Goal: Transaction & Acquisition: Purchase product/service

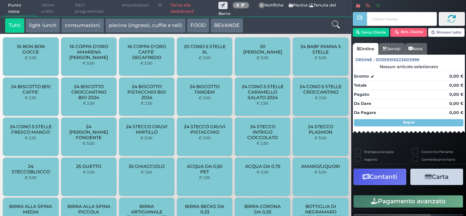
click at [336, 25] on icon at bounding box center [336, 24] width 8 height 8
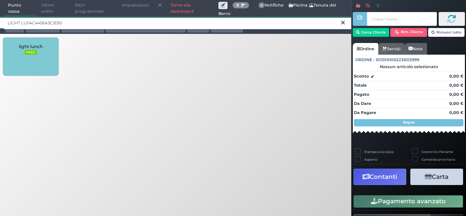
type input "LIGHT LU04C4456A3C1E90"
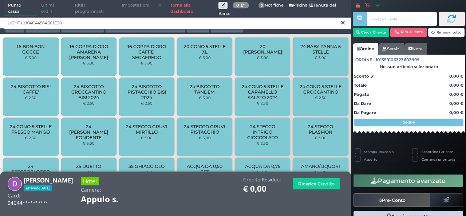
click at [71, 24] on input "LIGHT LU04C4456A3C1E90" at bounding box center [177, 23] width 347 height 13
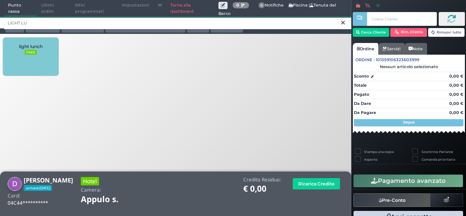
type input "LIGHT LU"
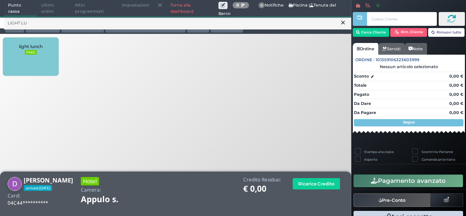
click at [27, 56] on div "light lunch FREE" at bounding box center [30, 56] width 55 height 38
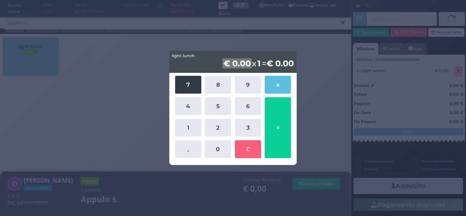
click at [187, 85] on button "7" at bounding box center [188, 85] width 26 height 18
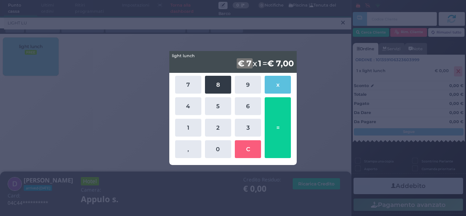
click at [221, 83] on button "8" at bounding box center [218, 85] width 26 height 18
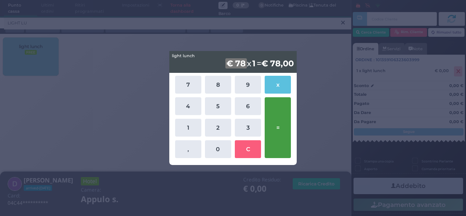
click at [280, 116] on button "=" at bounding box center [278, 127] width 26 height 61
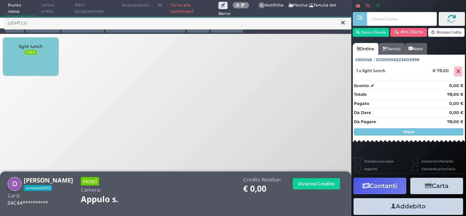
click at [413, 208] on button "Addebito" at bounding box center [408, 206] width 110 height 16
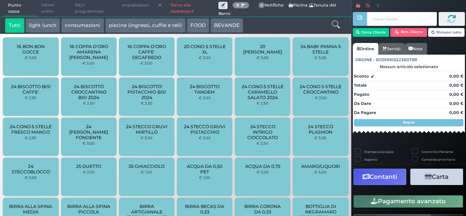
click at [48, 28] on button "light lunch" at bounding box center [42, 25] width 35 height 15
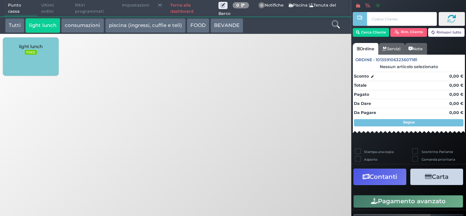
click at [42, 50] on div "light lunch FREE" at bounding box center [30, 56] width 55 height 38
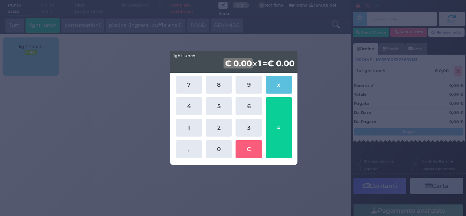
click at [240, 43] on div "light lunch light lunch € 0.00 x 1 = € 0.00 7 8 9 x 4 5 6 1 2 3 , 0 C =" at bounding box center [233, 108] width 466 height 216
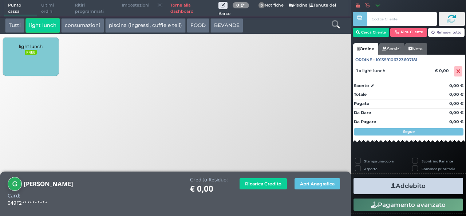
click at [36, 56] on div "light lunch FREE" at bounding box center [30, 56] width 55 height 38
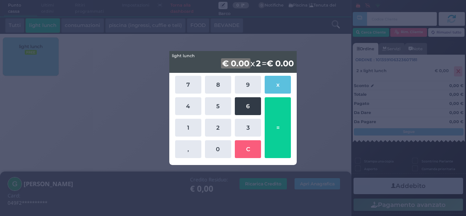
click at [257, 103] on button "6" at bounding box center [248, 106] width 26 height 18
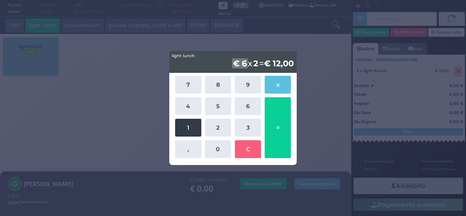
click at [190, 132] on button "1" at bounding box center [188, 128] width 26 height 18
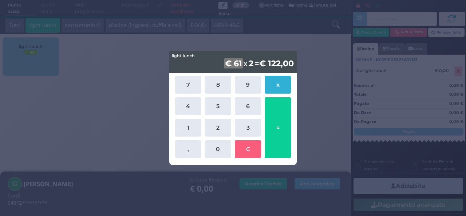
drag, startPoint x: 190, startPoint y: 132, endPoint x: 277, endPoint y: 87, distance: 98.5
click at [277, 87] on div "7 8 9 x 4 5 6 1 2 3 , 0 C =" at bounding box center [233, 117] width 120 height 86
click at [277, 87] on button "x" at bounding box center [278, 85] width 26 height 18
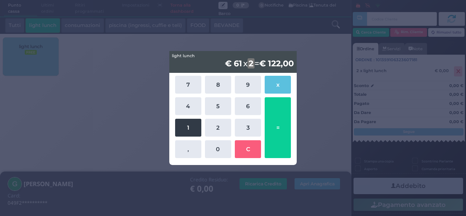
click at [193, 123] on button "1" at bounding box center [188, 128] width 26 height 18
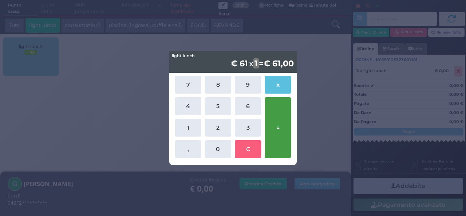
click at [282, 129] on button "=" at bounding box center [278, 127] width 26 height 61
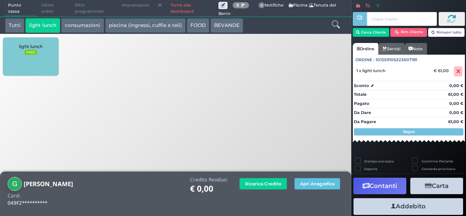
click at [387, 207] on button "Addebito" at bounding box center [408, 206] width 110 height 16
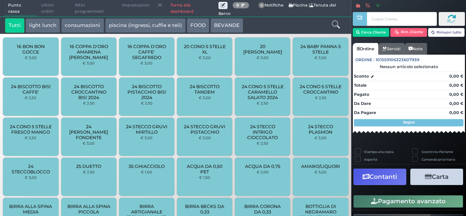
click at [336, 28] on link at bounding box center [336, 23] width 8 height 11
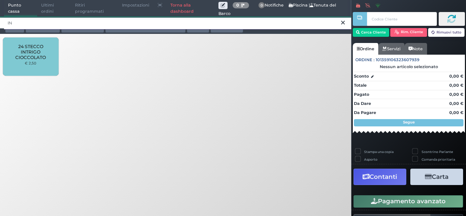
type input "I"
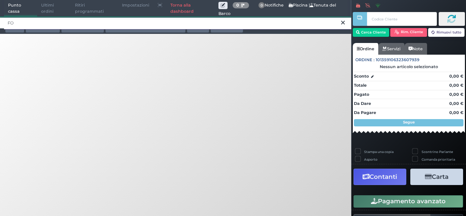
type input "F"
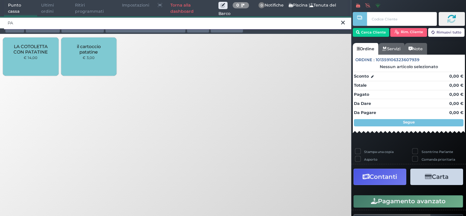
type input "P"
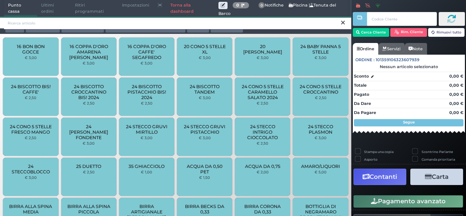
click at [37, 21] on input "search" at bounding box center [177, 23] width 347 height 13
type input "047B118A7F1D94"
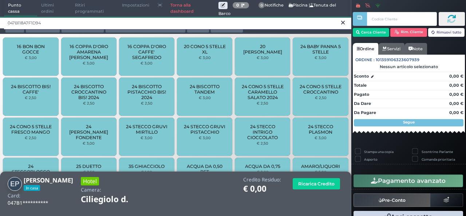
drag, startPoint x: 37, startPoint y: 21, endPoint x: 52, endPoint y: 22, distance: 14.3
click at [52, 22] on input "047B118A7F1D94" at bounding box center [177, 23] width 347 height 13
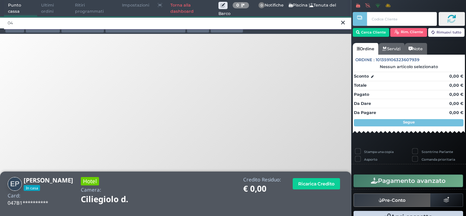
type input "0"
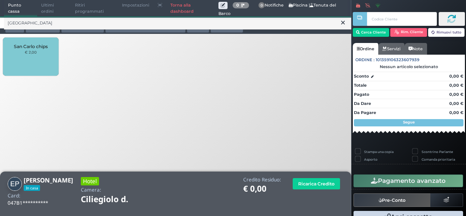
click at [40, 54] on div "San Carlo chips € 2,00" at bounding box center [30, 56] width 55 height 38
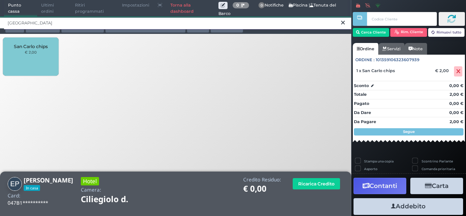
click at [37, 22] on input "SAN CA" at bounding box center [177, 23] width 347 height 13
type input "S"
type input "INTRIGO"
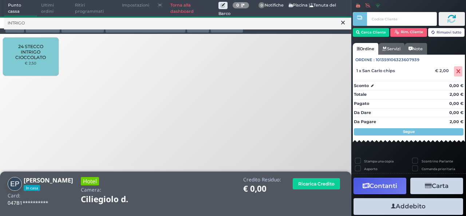
click at [33, 54] on span "24 STECCO INTRIGO CIOCCOLATO" at bounding box center [30, 52] width 43 height 16
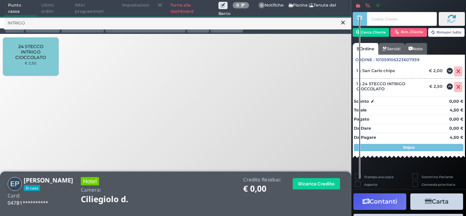
scroll to position [40, 0]
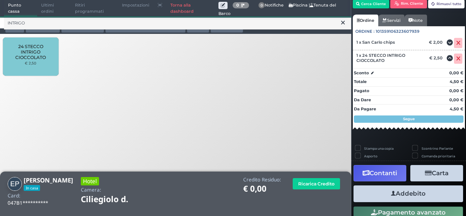
click at [423, 191] on button "Addebito" at bounding box center [408, 193] width 110 height 16
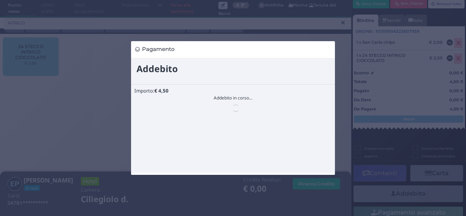
scroll to position [0, 0]
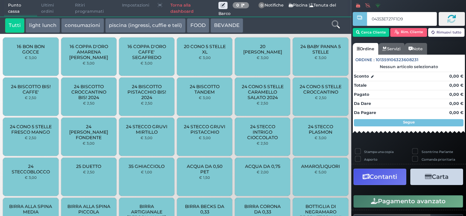
type input "04353E727F1D91"
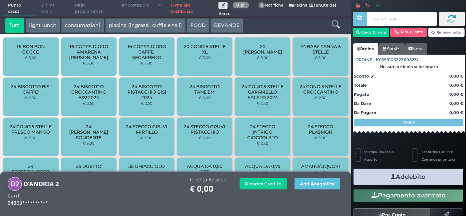
click at [336, 20] on icon at bounding box center [336, 24] width 8 height 8
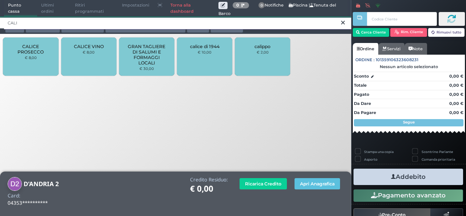
type input "CALI"
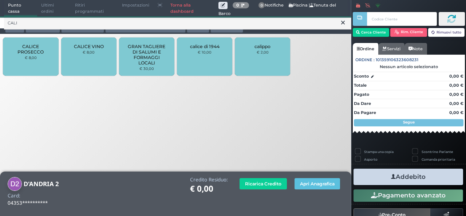
click at [268, 47] on span "calippo" at bounding box center [262, 46] width 16 height 5
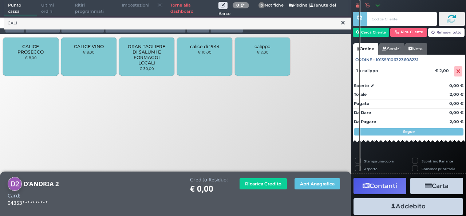
click at [423, 209] on button "Addebito" at bounding box center [408, 206] width 110 height 16
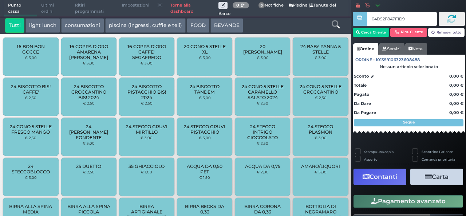
type input "04D92F8A7F1D90"
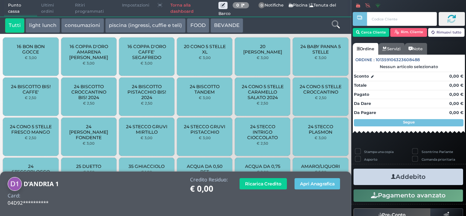
click at [44, 29] on button "light lunch" at bounding box center [42, 25] width 35 height 15
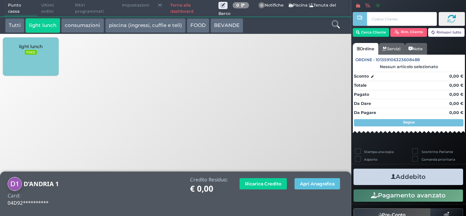
click at [36, 51] on div "light lunch FREE" at bounding box center [30, 56] width 55 height 38
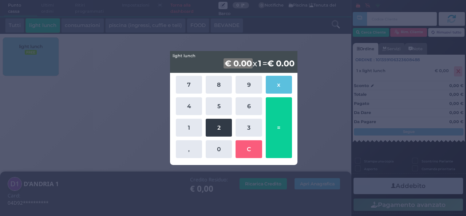
click at [212, 127] on button "2" at bounding box center [219, 128] width 26 height 18
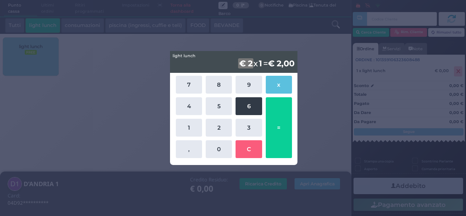
click at [245, 107] on button "6" at bounding box center [249, 106] width 26 height 18
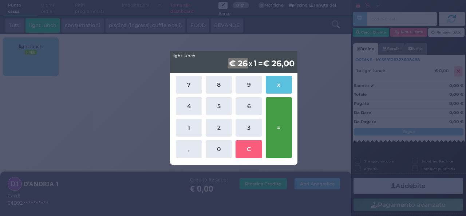
click at [274, 122] on button "=" at bounding box center [279, 127] width 26 height 61
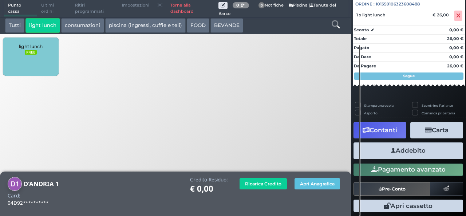
scroll to position [80, 0]
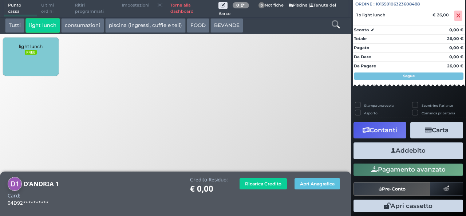
click at [422, 146] on button "Addebito" at bounding box center [408, 150] width 110 height 16
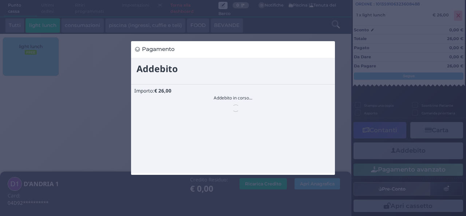
scroll to position [0, 0]
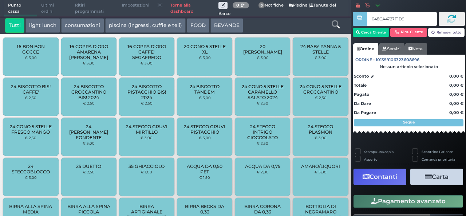
type input "048CA4727F1D91"
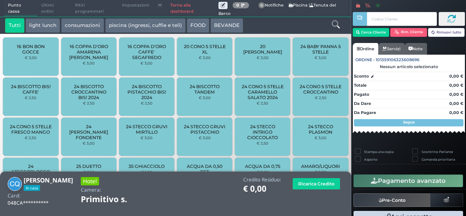
click at [53, 29] on button "light lunch" at bounding box center [42, 25] width 35 height 15
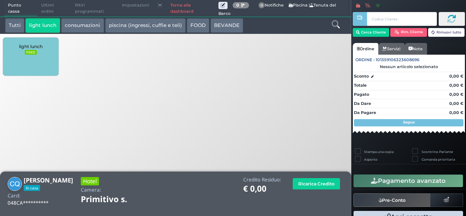
click at [38, 57] on div "light lunch FREE" at bounding box center [30, 56] width 55 height 38
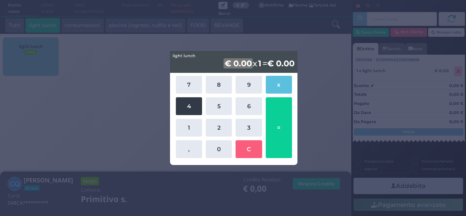
click at [198, 109] on button "4" at bounding box center [189, 106] width 26 height 18
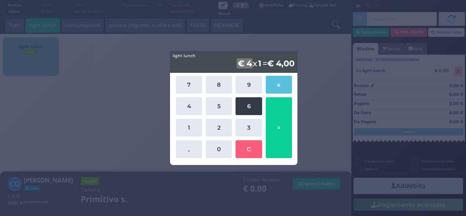
click at [250, 106] on button "6" at bounding box center [249, 106] width 26 height 18
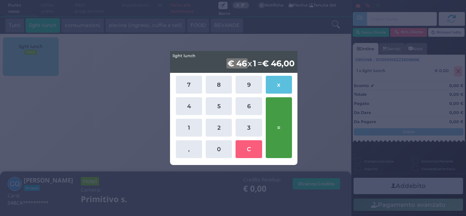
click at [287, 137] on button "=" at bounding box center [279, 127] width 26 height 61
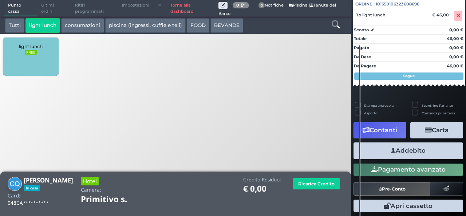
scroll to position [80, 0]
click at [410, 155] on button "Addebito" at bounding box center [408, 150] width 110 height 16
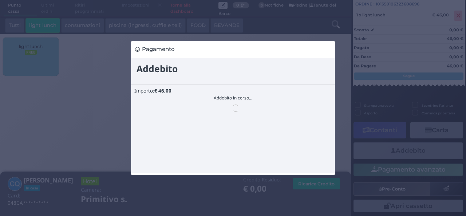
scroll to position [0, 0]
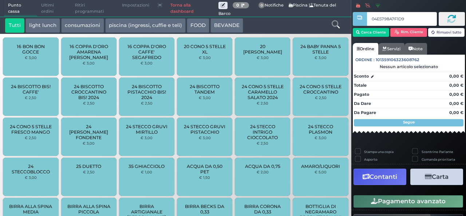
type input "04E5798A7F1D90"
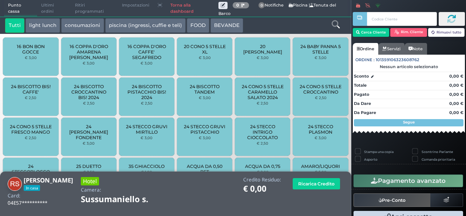
click at [44, 25] on button "light lunch" at bounding box center [42, 25] width 35 height 15
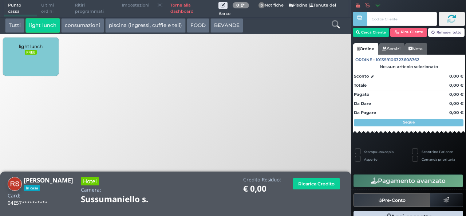
click at [33, 56] on div "light lunch FREE" at bounding box center [30, 56] width 55 height 38
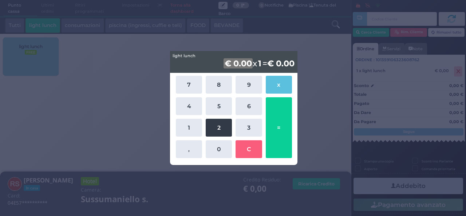
click at [220, 119] on button "2" at bounding box center [219, 128] width 26 height 18
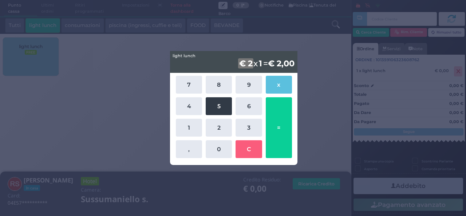
click at [217, 102] on button "5" at bounding box center [219, 106] width 26 height 18
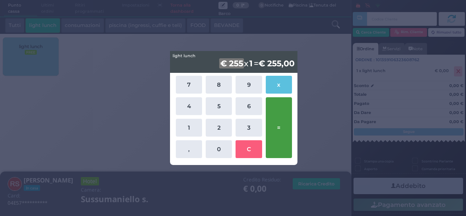
click at [284, 128] on button "=" at bounding box center [279, 127] width 26 height 61
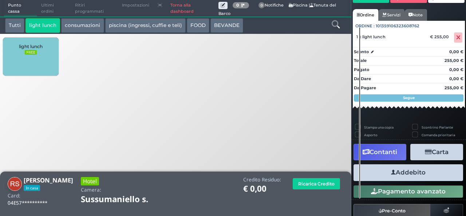
scroll to position [49, 0]
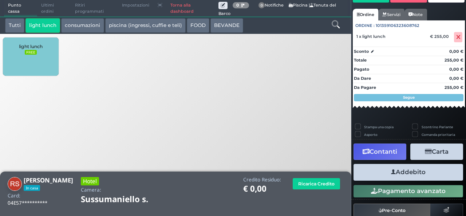
click at [407, 167] on button "Addebito" at bounding box center [408, 172] width 110 height 16
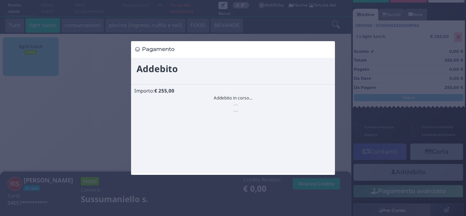
scroll to position [0, 0]
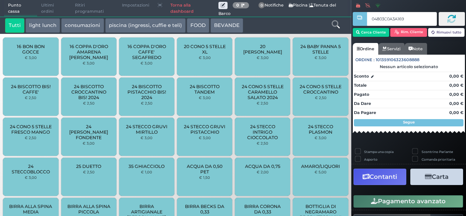
type input "04803C0A3A1695"
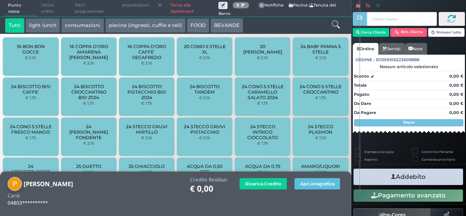
click at [336, 24] on icon at bounding box center [336, 24] width 8 height 8
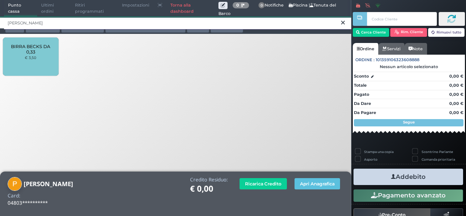
type input "BECK"
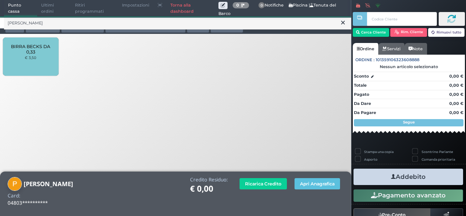
click at [21, 64] on div "BIRRA BECKS DA 0,33 € 3,50" at bounding box center [30, 56] width 55 height 38
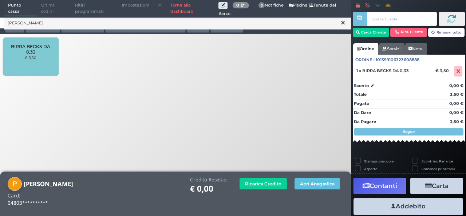
click at [21, 64] on div "BIRRA BECKS DA 0,33 € 3,50" at bounding box center [30, 56] width 55 height 38
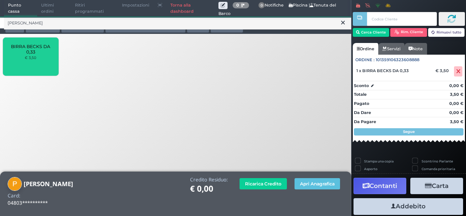
click at [21, 64] on div "BIRRA BECKS DA 0,33 € 3,50" at bounding box center [30, 56] width 55 height 38
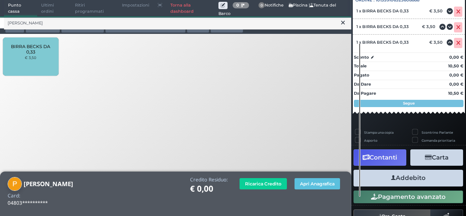
scroll to position [86, 0]
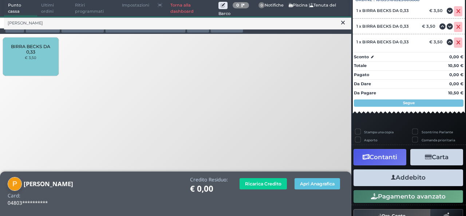
click at [416, 179] on button "Addebito" at bounding box center [408, 177] width 110 height 16
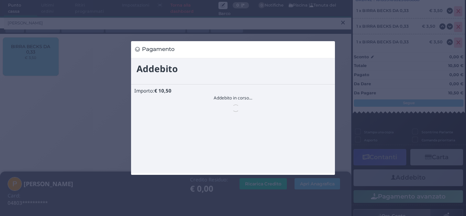
scroll to position [0, 0]
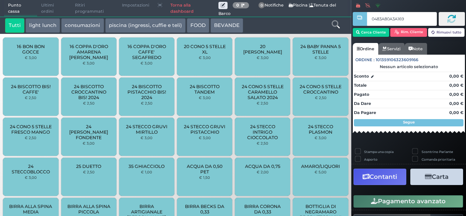
type input "0483A80A3A1691"
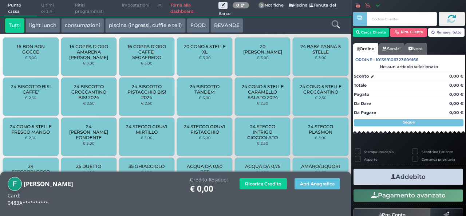
click at [52, 25] on button "light lunch" at bounding box center [42, 25] width 35 height 15
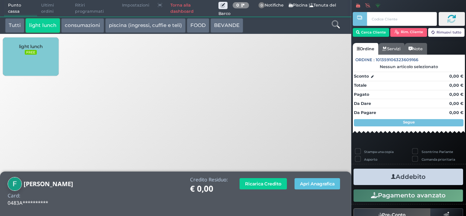
click at [29, 63] on div "light lunch FREE" at bounding box center [30, 56] width 55 height 38
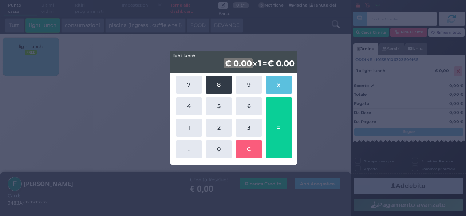
click at [221, 80] on button "8" at bounding box center [219, 85] width 26 height 18
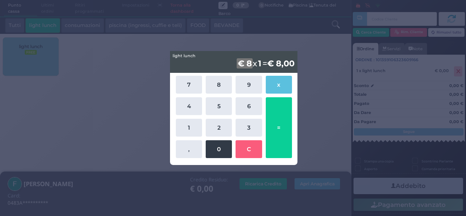
click at [226, 154] on button "0" at bounding box center [219, 149] width 26 height 18
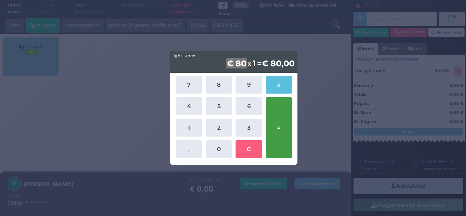
click at [287, 132] on button "=" at bounding box center [279, 127] width 26 height 61
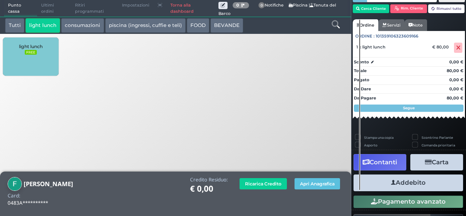
scroll to position [34, 0]
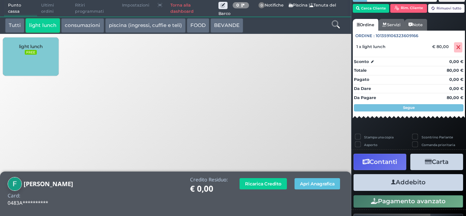
click at [420, 179] on button "Addebito" at bounding box center [408, 182] width 110 height 16
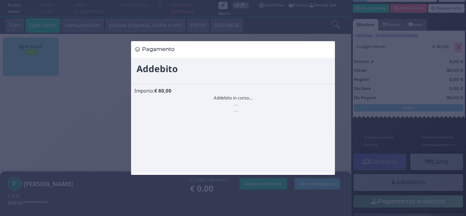
scroll to position [0, 0]
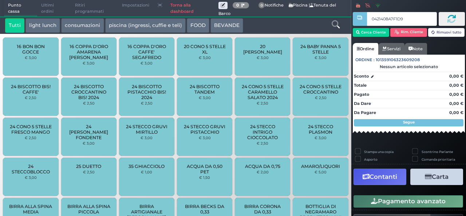
type input "0421408A7F1D95"
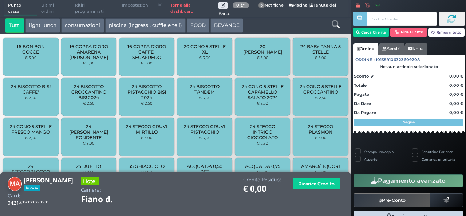
click at [41, 21] on button "light lunch" at bounding box center [42, 25] width 35 height 15
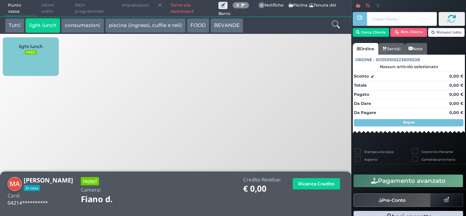
click at [27, 45] on span "light lunch" at bounding box center [31, 46] width 24 height 5
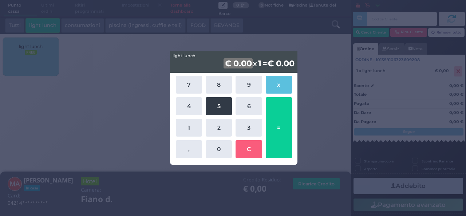
click at [220, 108] on button "5" at bounding box center [219, 106] width 26 height 18
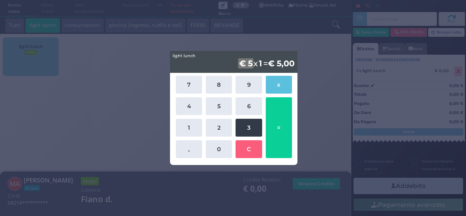
click at [248, 128] on button "3" at bounding box center [249, 128] width 26 height 18
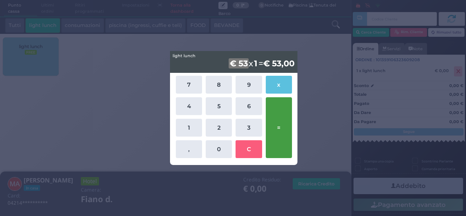
click at [274, 131] on button "=" at bounding box center [279, 127] width 26 height 61
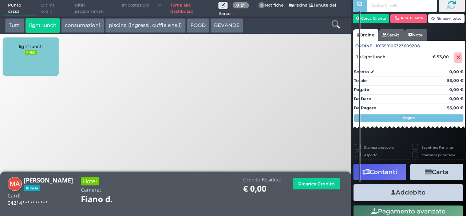
scroll to position [20, 0]
click at [431, 189] on button "Addebito" at bounding box center [408, 192] width 110 height 16
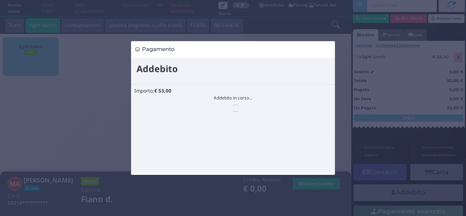
scroll to position [0, 0]
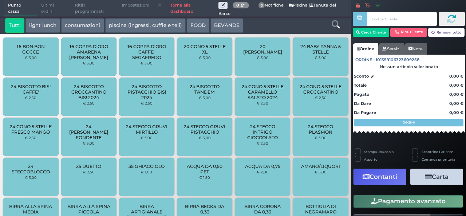
click at [42, 25] on button "light lunch" at bounding box center [42, 25] width 35 height 15
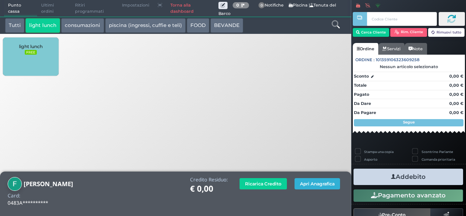
click at [312, 185] on button "Apri Anagrafica" at bounding box center [318, 183] width 46 height 11
click at [37, 52] on div "light lunch FREE" at bounding box center [30, 56] width 55 height 38
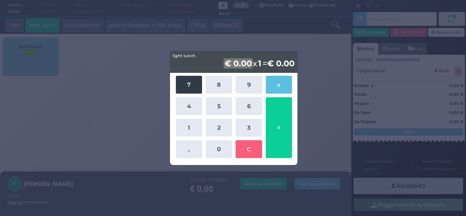
click at [193, 83] on button "7" at bounding box center [189, 85] width 26 height 18
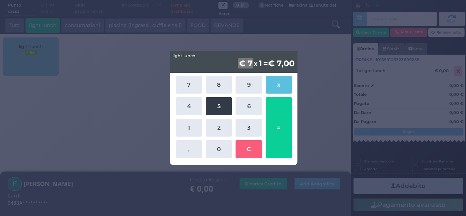
click at [219, 103] on button "5" at bounding box center [219, 106] width 26 height 18
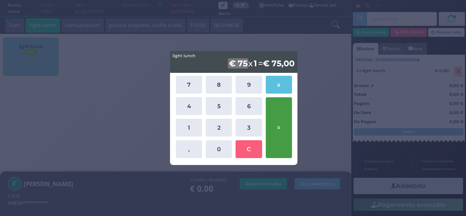
click at [276, 133] on button "=" at bounding box center [279, 127] width 26 height 61
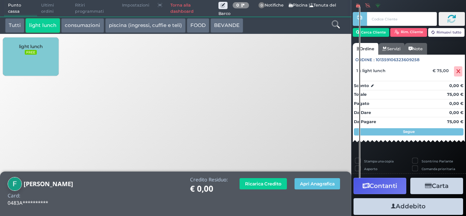
scroll to position [12, 0]
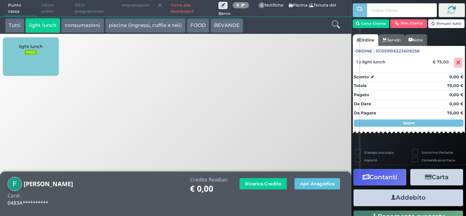
click at [415, 200] on button "Addebito" at bounding box center [408, 197] width 110 height 16
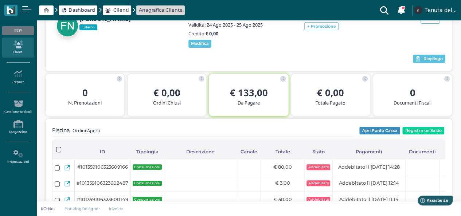
scroll to position [47, 0]
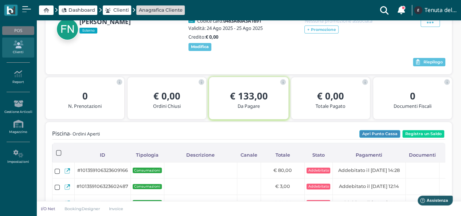
click at [390, 138] on button "Apri Punto Cassa" at bounding box center [379, 134] width 41 height 8
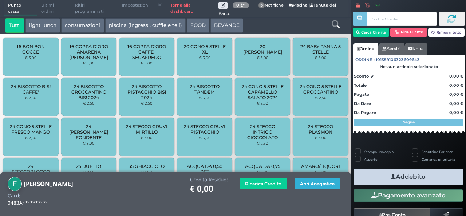
click at [323, 185] on button "Apri Anagrafica" at bounding box center [318, 183] width 46 height 11
click at [47, 29] on button "light lunch" at bounding box center [42, 25] width 35 height 15
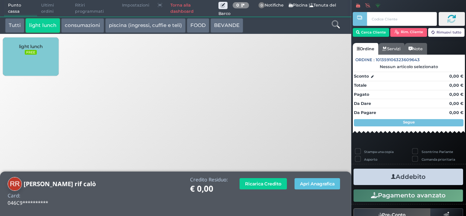
click at [33, 54] on small "FREE" at bounding box center [31, 52] width 12 height 5
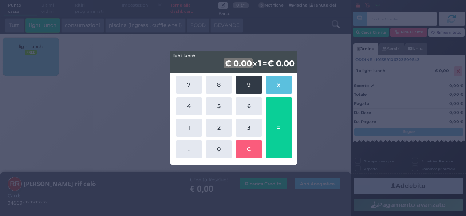
click at [256, 88] on button "9" at bounding box center [249, 85] width 26 height 18
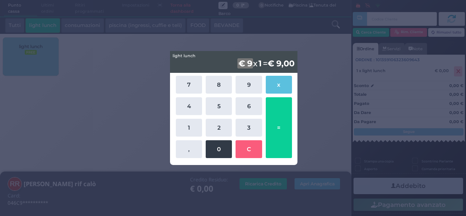
click at [221, 149] on button "0" at bounding box center [219, 149] width 26 height 18
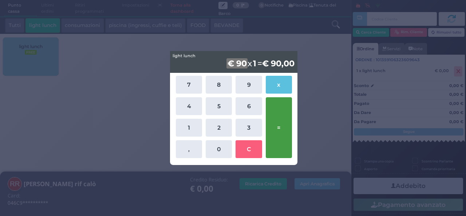
click at [281, 142] on button "=" at bounding box center [279, 127] width 26 height 61
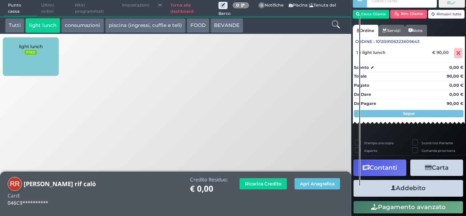
scroll to position [27, 0]
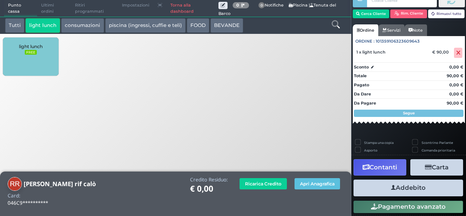
click at [424, 185] on button "Addebito" at bounding box center [408, 187] width 110 height 16
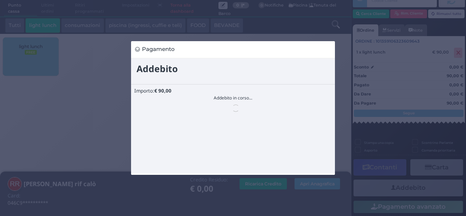
scroll to position [0, 0]
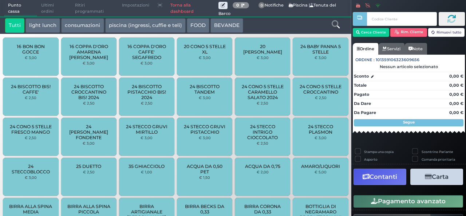
click at [46, 27] on button "light lunch" at bounding box center [42, 25] width 35 height 15
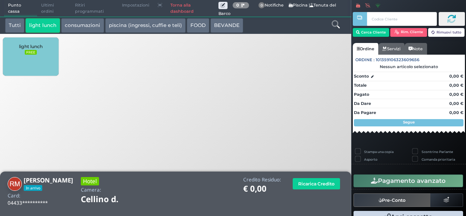
click at [38, 46] on span "light lunch" at bounding box center [31, 46] width 24 height 5
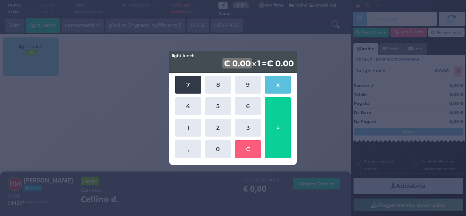
click at [187, 88] on button "7" at bounding box center [188, 85] width 26 height 18
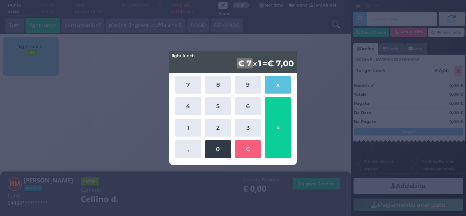
click at [221, 150] on button "0" at bounding box center [218, 149] width 26 height 18
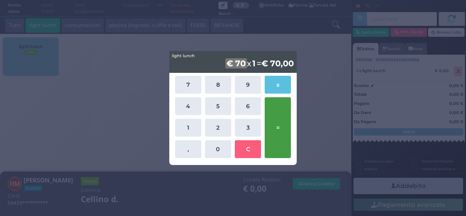
click at [277, 138] on button "=" at bounding box center [278, 127] width 26 height 61
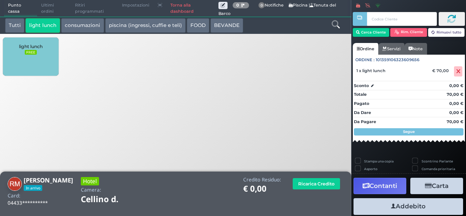
click at [386, 209] on button "Addebito" at bounding box center [408, 206] width 110 height 16
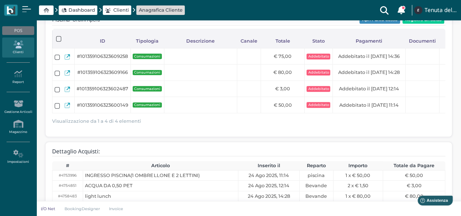
scroll to position [162, 0]
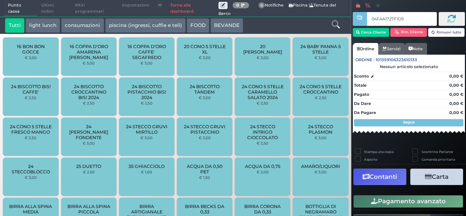
type input "04FAA1727F1D90"
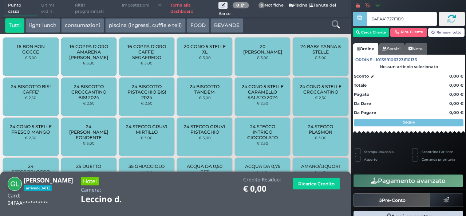
type input "04FAA1727F1D90"
click at [38, 22] on button "light lunch" at bounding box center [42, 25] width 35 height 15
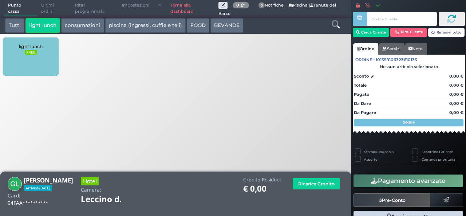
click at [47, 59] on div "light lunch FREE" at bounding box center [30, 56] width 55 height 38
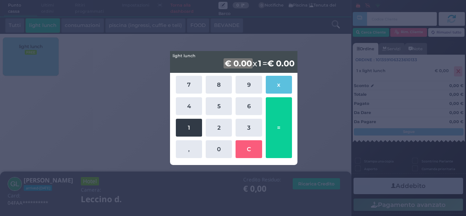
click at [189, 121] on button "1" at bounding box center [189, 128] width 26 height 18
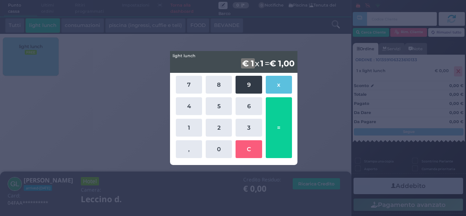
click at [255, 81] on button "9" at bounding box center [249, 85] width 26 height 18
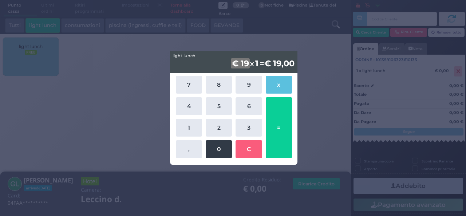
click at [217, 152] on button "0" at bounding box center [219, 149] width 26 height 18
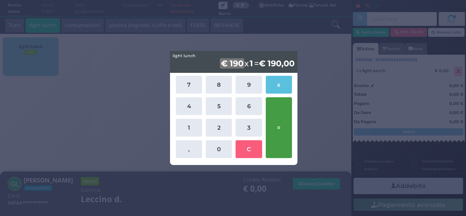
click at [277, 132] on button "=" at bounding box center [279, 127] width 26 height 61
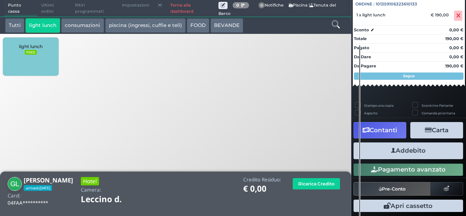
scroll to position [80, 0]
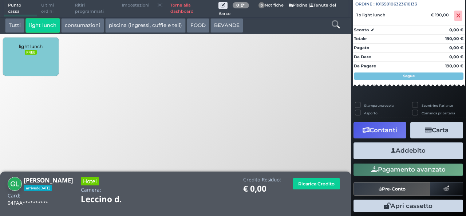
click at [430, 150] on button "Addebito" at bounding box center [408, 150] width 110 height 16
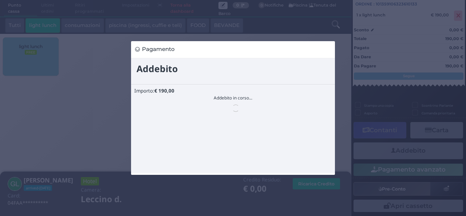
scroll to position [0, 0]
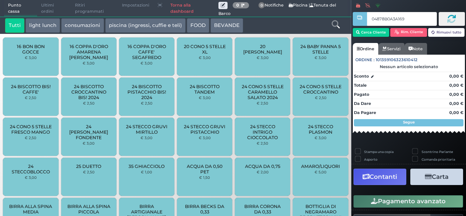
type input "04878B0A3A1695"
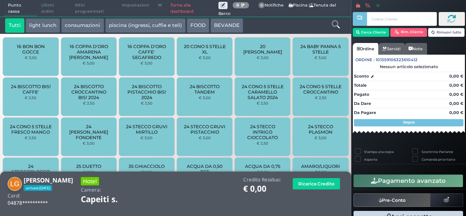
click at [332, 28] on link at bounding box center [336, 23] width 8 height 11
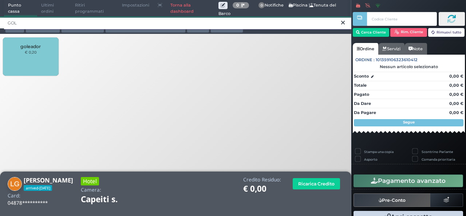
type input "GOL"
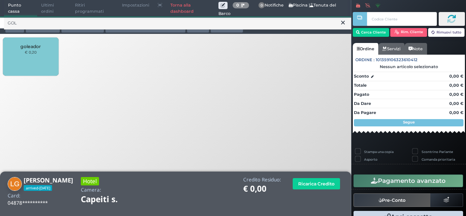
click at [43, 52] on div "goleador € 0,20" at bounding box center [30, 56] width 55 height 38
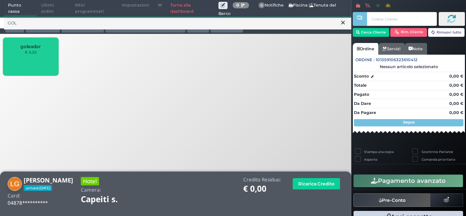
click at [43, 52] on div "goleador € 0,20" at bounding box center [30, 56] width 55 height 38
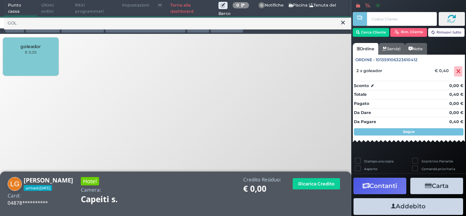
click at [341, 22] on icon at bounding box center [343, 22] width 4 height 7
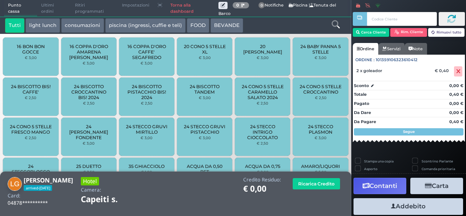
click at [340, 21] on div at bounding box center [335, 25] width 29 height 15
click at [337, 23] on icon at bounding box center [336, 24] width 8 height 8
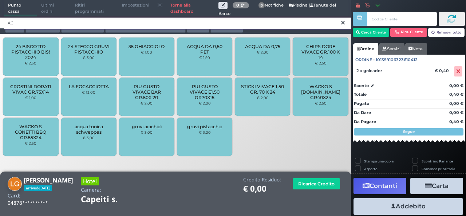
type input "AC"
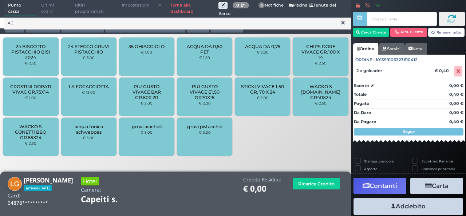
click at [197, 54] on span "ACQUA DA 0,50 PET" at bounding box center [204, 49] width 43 height 11
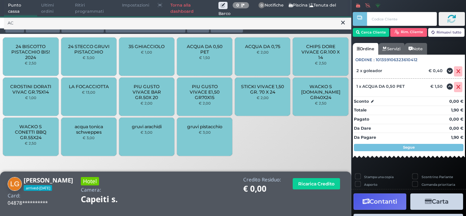
click at [197, 54] on span "ACQUA DA 0,50 PET" at bounding box center [204, 49] width 43 height 11
click at [342, 22] on icon at bounding box center [343, 22] width 4 height 7
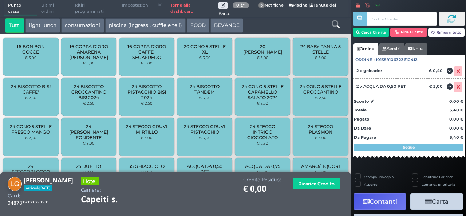
click at [335, 21] on icon at bounding box center [336, 24] width 8 height 8
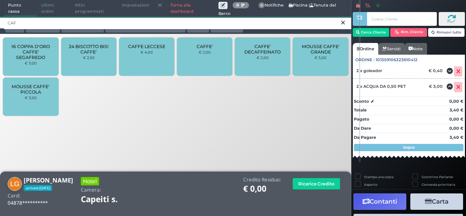
type input "CAF"
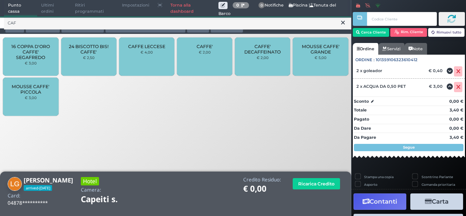
click at [195, 43] on div "CAFFE' € 2,00" at bounding box center [204, 56] width 55 height 38
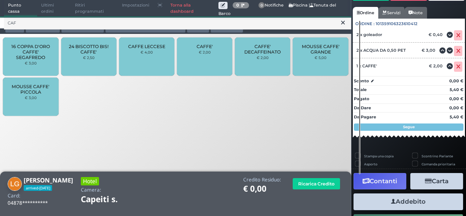
scroll to position [52, 0]
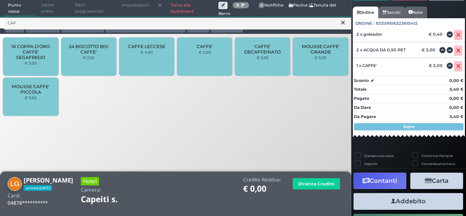
click at [424, 202] on button "Addebito" at bounding box center [408, 201] width 110 height 16
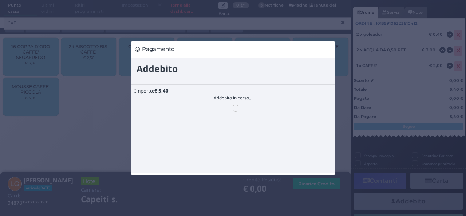
scroll to position [0, 0]
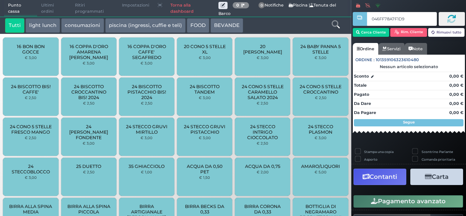
type input "046FF78A7F1D91"
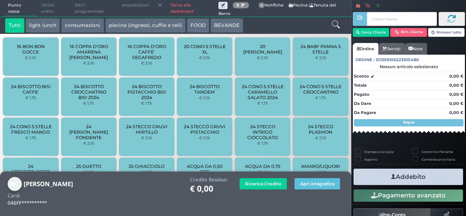
click at [337, 24] on icon at bounding box center [336, 24] width 8 height 8
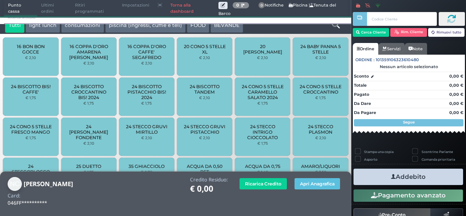
scroll to position [1, 0]
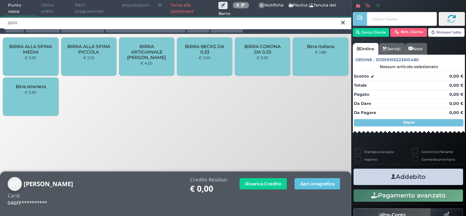
type input "BIRR"
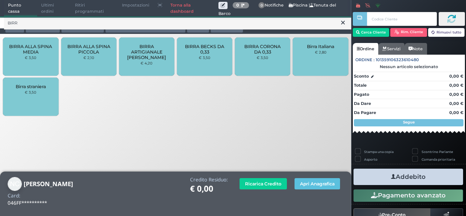
click at [209, 55] on div "BIRRA BECKS DA 0,33 € 3,50" at bounding box center [204, 56] width 55 height 38
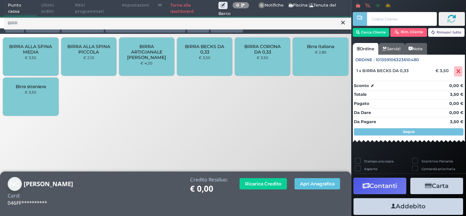
click at [209, 55] on div "BIRRA BECKS DA 0,33 € 3,50" at bounding box center [204, 56] width 55 height 38
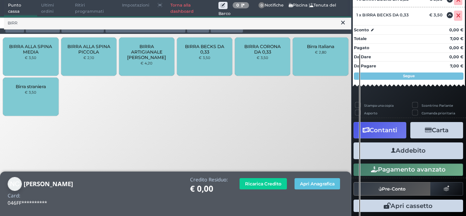
scroll to position [103, 0]
click at [406, 153] on button "Addebito" at bounding box center [408, 150] width 110 height 16
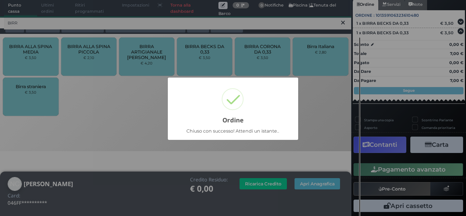
scroll to position [64, 0]
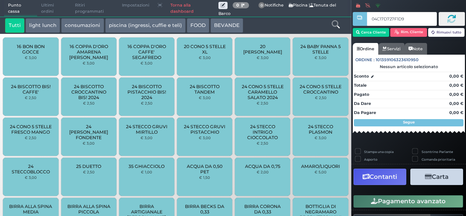
type input "04C17D727F1D90"
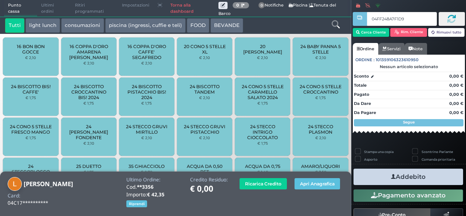
type input "04FF248A7F1D94"
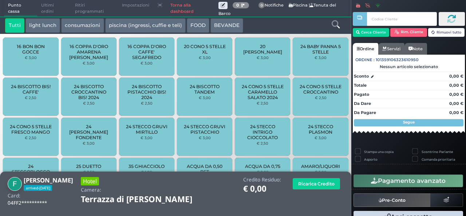
click at [332, 23] on icon at bounding box center [336, 24] width 8 height 8
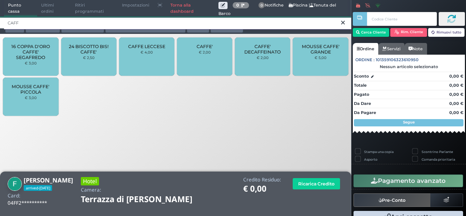
type input "CAFF"
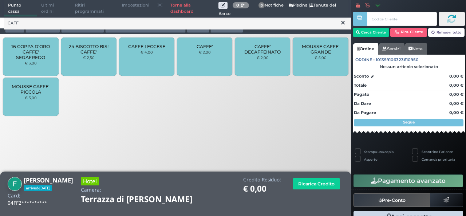
click at [199, 62] on div "CAFFE' € 2,00" at bounding box center [204, 56] width 55 height 38
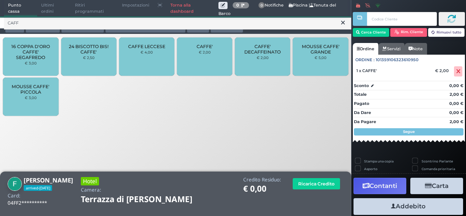
click at [199, 62] on div "CAFFE' € 2,00" at bounding box center [204, 56] width 55 height 38
click at [342, 22] on icon at bounding box center [343, 22] width 4 height 7
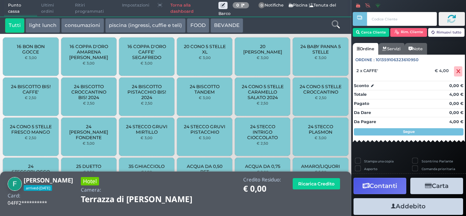
click at [335, 26] on icon at bounding box center [336, 24] width 8 height 8
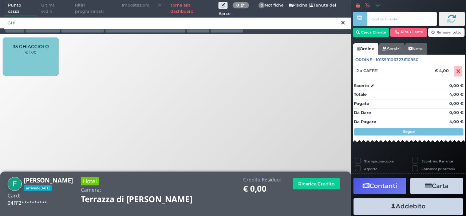
type input "GHI"
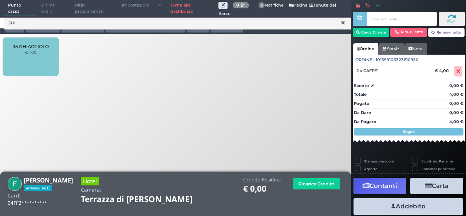
click at [23, 51] on div "35 GHIACCIOLO € 1,00" at bounding box center [30, 56] width 55 height 38
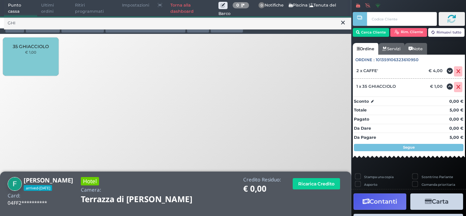
click at [345, 24] on button at bounding box center [343, 23] width 7 height 8
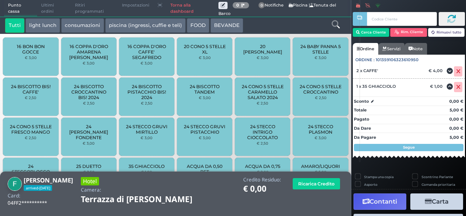
click at [336, 25] on icon at bounding box center [336, 24] width 8 height 8
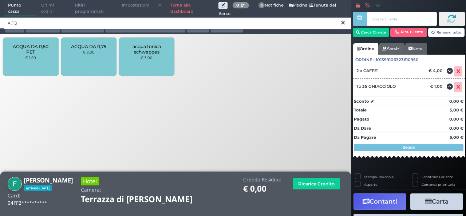
type input "ACQ"
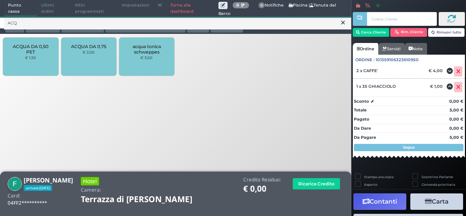
click at [30, 55] on div "ACQUA DA 0,50 PET € 1,50" at bounding box center [30, 56] width 55 height 38
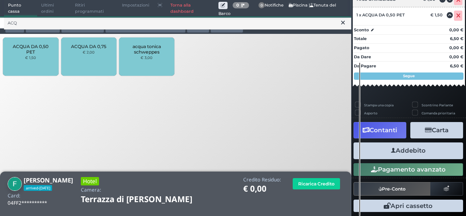
scroll to position [125, 0]
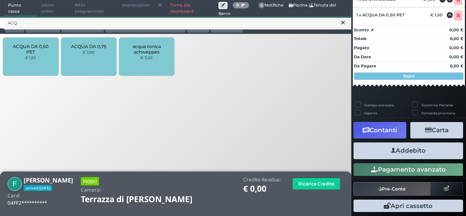
click at [404, 149] on button "Addebito" at bounding box center [408, 150] width 110 height 16
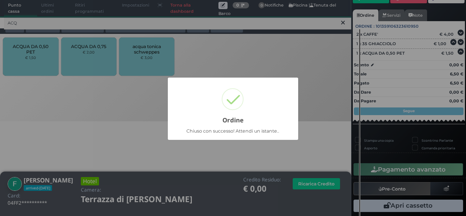
scroll to position [48, 0]
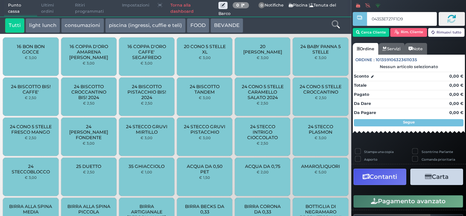
type input "04353E727F1D91"
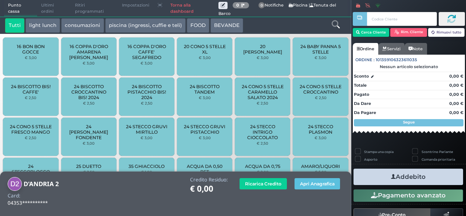
click at [232, 27] on button "BEVANDE" at bounding box center [226, 25] width 33 height 15
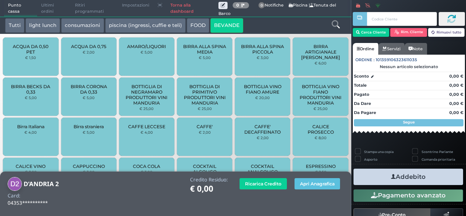
click at [191, 127] on div "CAFFE' € 2,00" at bounding box center [204, 137] width 55 height 38
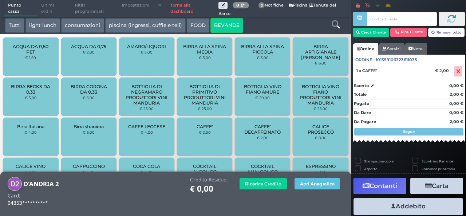
click at [191, 127] on div "CAFFE' € 2,00" at bounding box center [204, 137] width 55 height 38
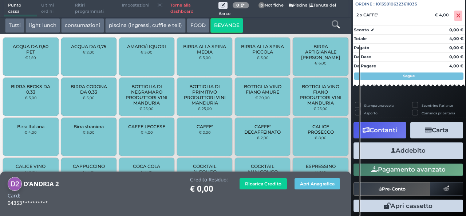
scroll to position [80, 0]
click at [421, 146] on button "Addebito" at bounding box center [408, 150] width 110 height 16
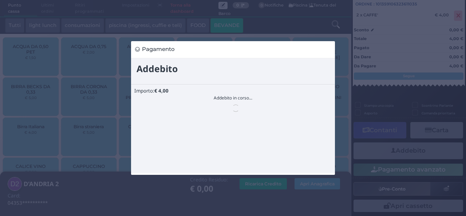
scroll to position [0, 0]
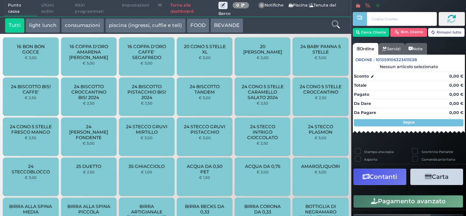
drag, startPoint x: 0, startPoint y: 0, endPoint x: 421, endPoint y: 146, distance: 445.8
click at [421, 146] on div "Stampa una copia Scontrino Parlante Asporto Comanda prioritaria Contanti Carta …" at bounding box center [408, 196] width 115 height 103
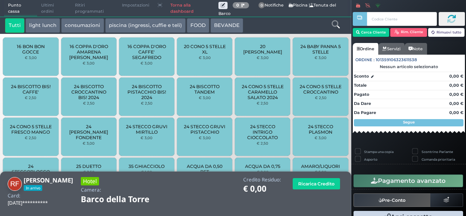
click at [44, 20] on button "light lunch" at bounding box center [42, 25] width 35 height 15
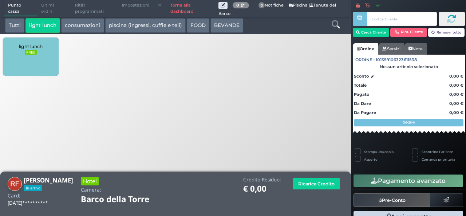
click at [223, 23] on button "BEVANDE" at bounding box center [226, 25] width 33 height 15
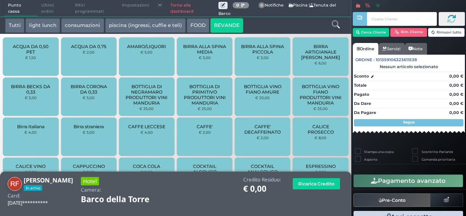
click at [208, 138] on div "CAFFE' € 2,00" at bounding box center [204, 137] width 55 height 38
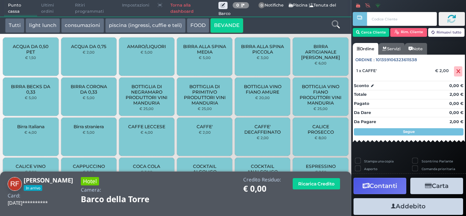
click at [208, 138] on div "CAFFE' € 2,00" at bounding box center [204, 137] width 55 height 38
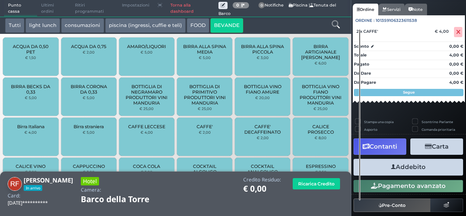
scroll to position [57, 0]
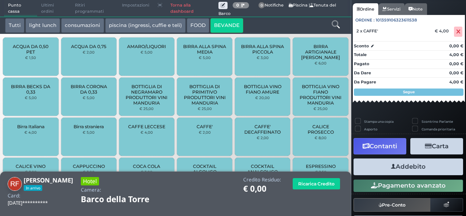
click at [425, 167] on button "Addebito" at bounding box center [408, 166] width 110 height 16
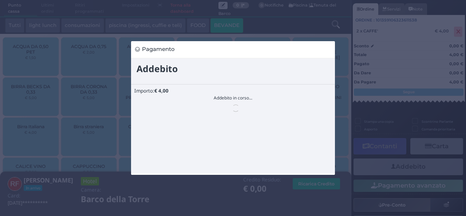
scroll to position [0, 0]
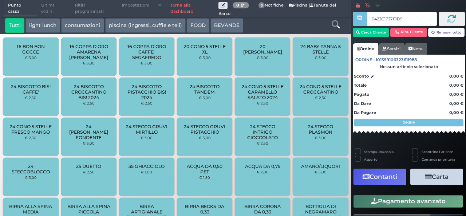
type input "0422C1727F1D90"
type input "049F2F8A7F1D94"
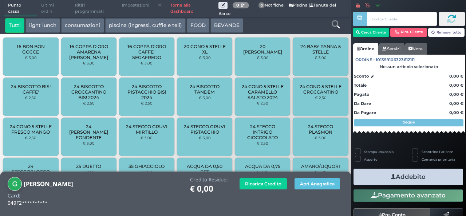
click at [338, 22] on icon at bounding box center [336, 24] width 8 height 8
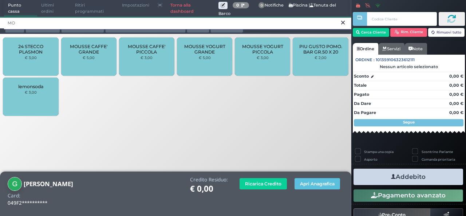
type input "MO"
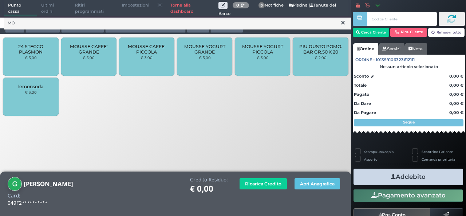
click at [79, 57] on div "MOUSSE CAFFE' GRANDE € 5,00" at bounding box center [88, 56] width 55 height 38
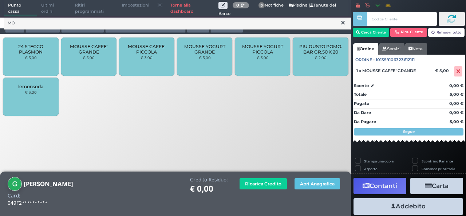
click at [79, 57] on div "MOUSSE CAFFE' GRANDE € 5,00" at bounding box center [88, 56] width 55 height 38
click at [341, 22] on icon at bounding box center [343, 22] width 4 height 7
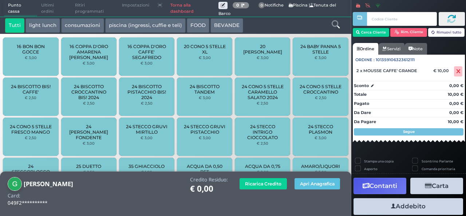
click at [338, 21] on icon at bounding box center [336, 24] width 8 height 8
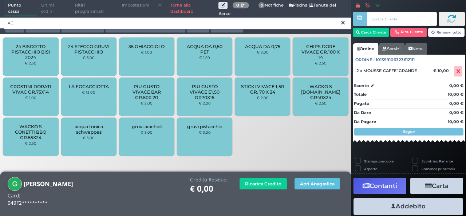
type input "AC"
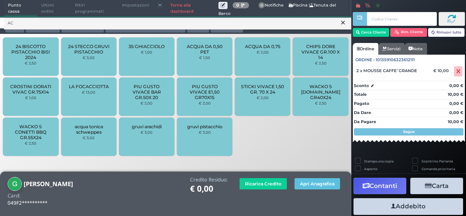
click at [224, 60] on div "ACQUA DA 0,50 PET € 1,50" at bounding box center [204, 56] width 55 height 38
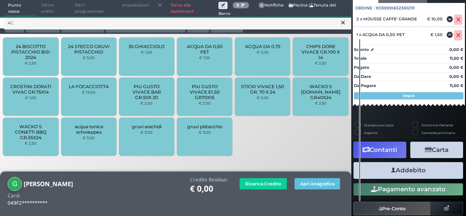
scroll to position [74, 0]
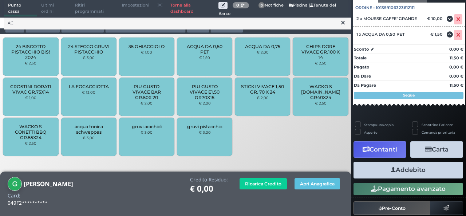
click at [434, 175] on button "Addebito" at bounding box center [408, 170] width 110 height 16
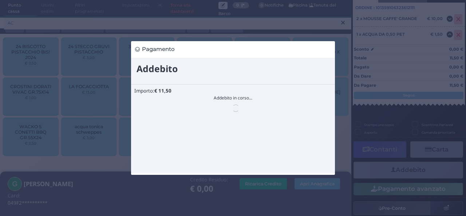
scroll to position [0, 0]
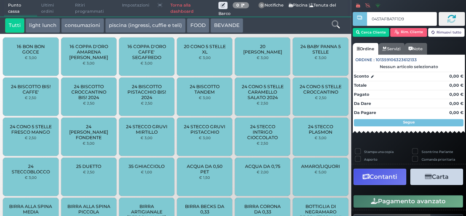
type input "0457AF8A7F1D90"
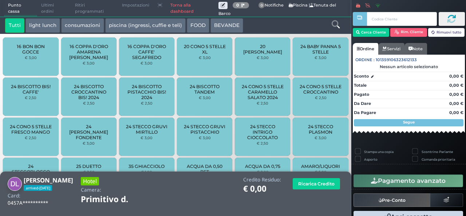
click at [337, 26] on icon at bounding box center [336, 24] width 8 height 8
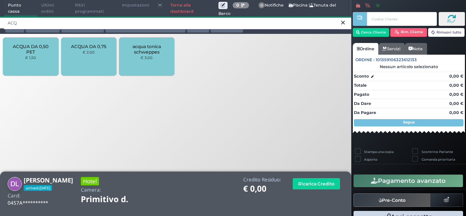
type input "ACQ"
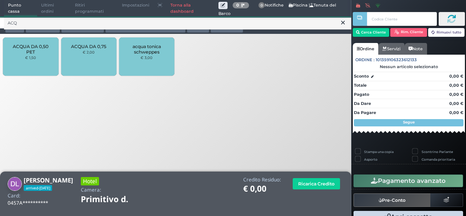
click at [27, 51] on span "ACQUA DA 0,50 PET" at bounding box center [30, 49] width 43 height 11
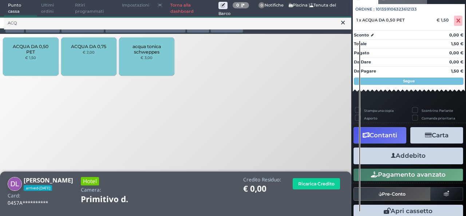
scroll to position [75, 0]
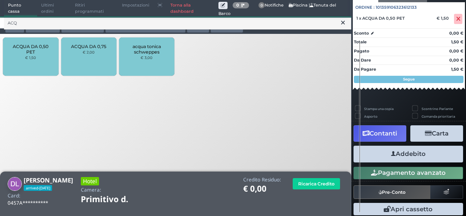
click at [401, 160] on button "Addebito" at bounding box center [408, 154] width 110 height 16
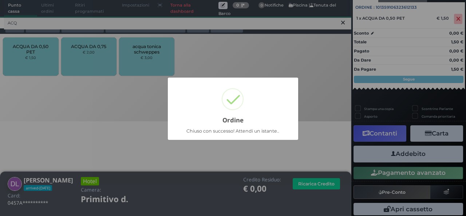
scroll to position [21, 0]
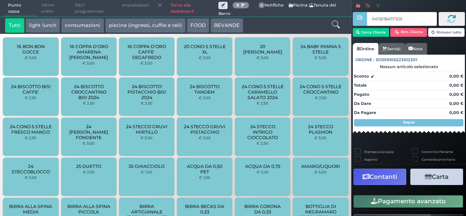
type input "047B118A7F1D94"
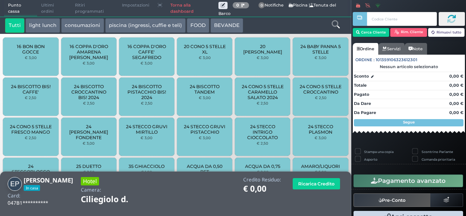
click at [334, 21] on icon at bounding box center [336, 24] width 8 height 8
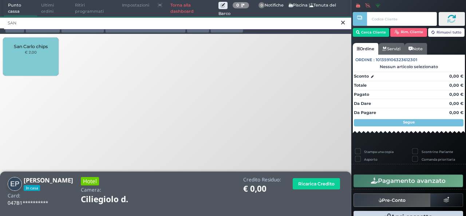
type input "SAN"
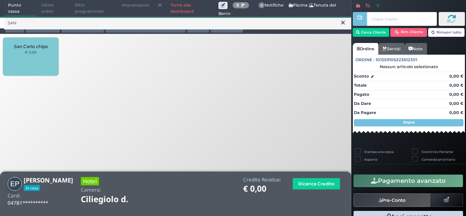
click at [36, 49] on span "San Carlo chips" at bounding box center [31, 46] width 34 height 5
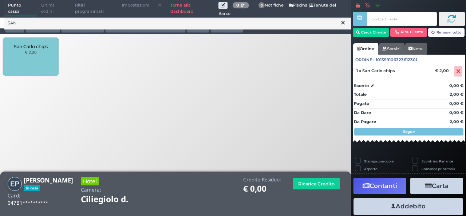
click at [36, 49] on span "San Carlo chips" at bounding box center [31, 46] width 34 height 5
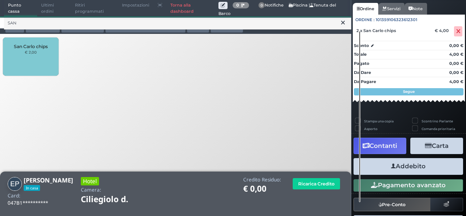
scroll to position [58, 0]
click at [435, 164] on button "Addebito" at bounding box center [408, 166] width 110 height 16
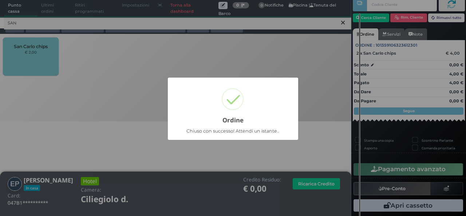
scroll to position [21, 0]
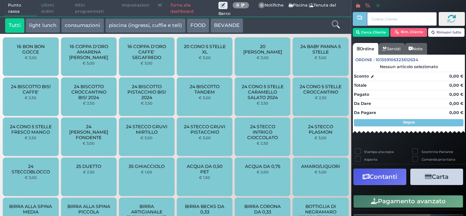
click at [382, 19] on input "text" at bounding box center [402, 19] width 70 height 14
paste input "04E4338A7F1D90"
type input "04E4338A7F1D90"
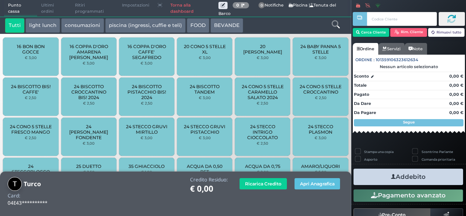
click at [334, 24] on icon at bounding box center [336, 24] width 8 height 8
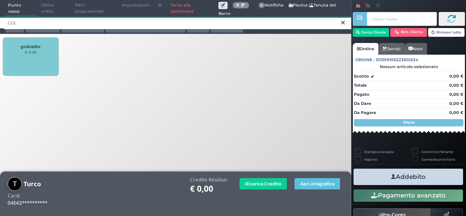
type input "GOL"
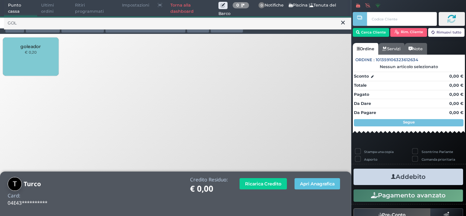
click at [39, 54] on div "goleador € 0,20" at bounding box center [30, 56] width 55 height 38
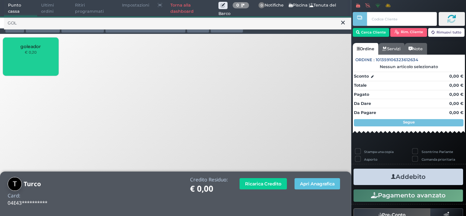
click at [39, 54] on div "goleador € 0,20" at bounding box center [30, 56] width 55 height 38
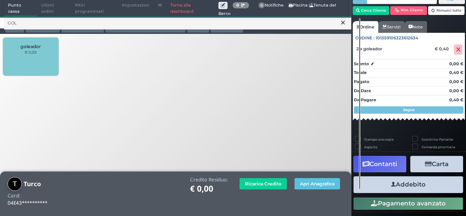
scroll to position [33, 0]
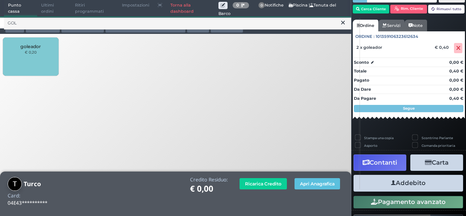
click at [419, 178] on button "Addebito" at bounding box center [408, 183] width 110 height 16
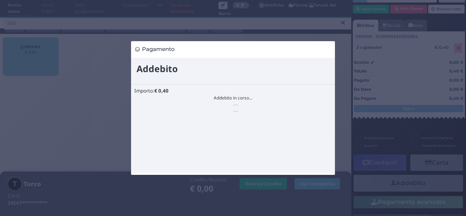
scroll to position [0, 0]
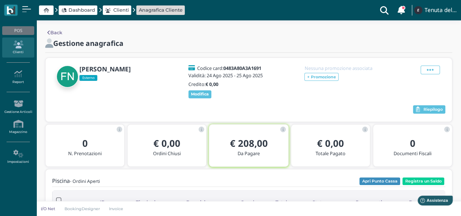
click at [116, 12] on span "Clienti" at bounding box center [121, 10] width 16 height 7
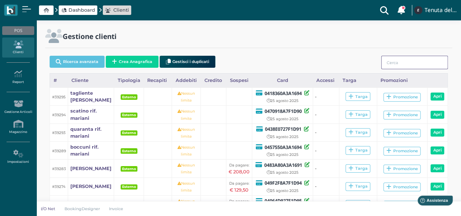
click at [392, 63] on input "search" at bounding box center [414, 62] width 67 height 13
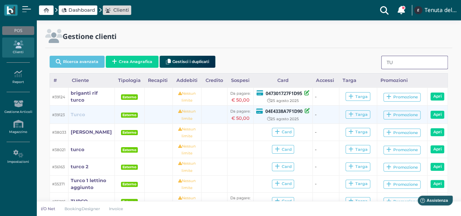
type input "TU"
click at [77, 115] on b "Turco" at bounding box center [78, 114] width 14 height 5
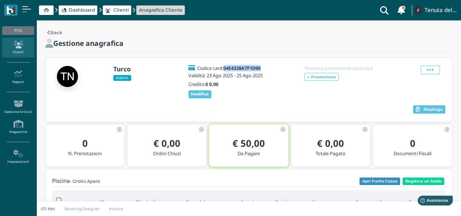
drag, startPoint x: 265, startPoint y: 69, endPoint x: 223, endPoint y: 60, distance: 42.5
click at [223, 60] on div "Turco Esterno Codice card: 04E4338A7F1D90 Validità: [DATE] - [DATE] Credito: € …" at bounding box center [249, 90] width 406 height 64
copy h5 "04E4338A7F1D90"
click at [9, 40] on icon at bounding box center [18, 44] width 32 height 8
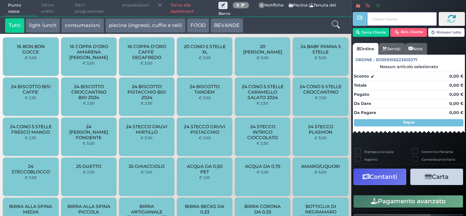
paste input "047301727F1D95"
type input "047301727F1D95"
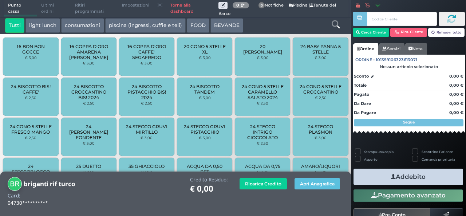
click at [333, 27] on icon at bounding box center [336, 24] width 8 height 8
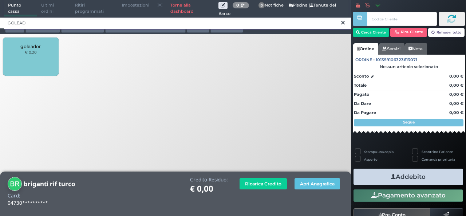
type input "GOLEAD"
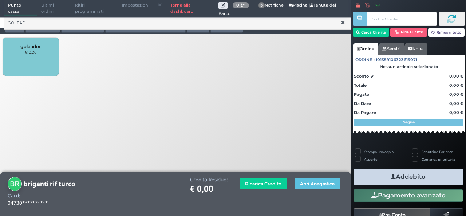
click at [21, 70] on div "goleador € 0,20" at bounding box center [30, 56] width 55 height 38
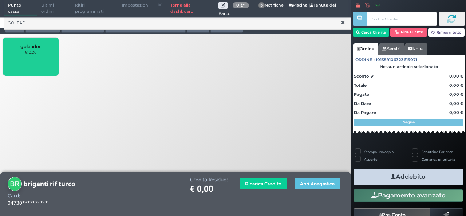
click at [21, 70] on div "goleador € 0,20" at bounding box center [30, 56] width 55 height 38
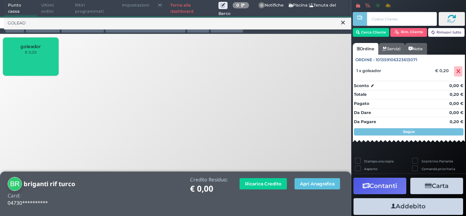
click at [21, 70] on div "goleador € 0,20" at bounding box center [30, 56] width 55 height 38
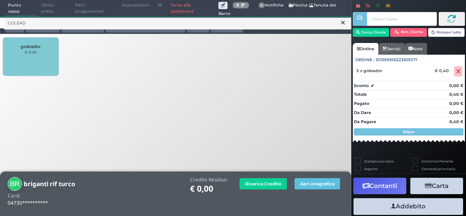
click at [21, 70] on div "goleador € 0,20" at bounding box center [30, 56] width 55 height 38
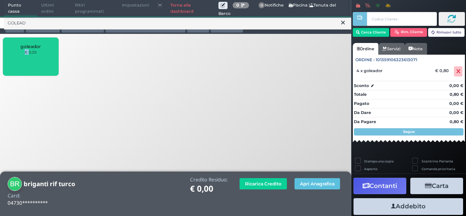
click at [21, 70] on div "goleador € 0,20" at bounding box center [30, 56] width 55 height 38
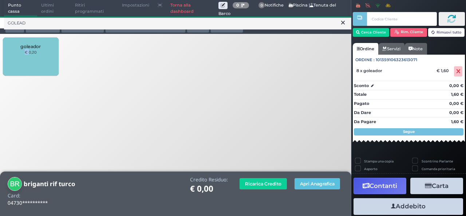
click at [21, 70] on div "goleador € 0,20" at bounding box center [30, 56] width 55 height 38
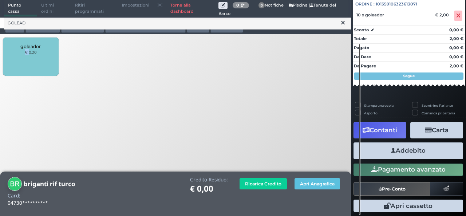
scroll to position [80, 0]
click at [415, 149] on button "Addebito" at bounding box center [408, 150] width 110 height 16
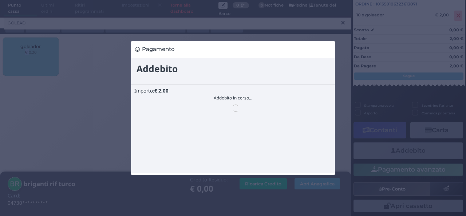
scroll to position [0, 0]
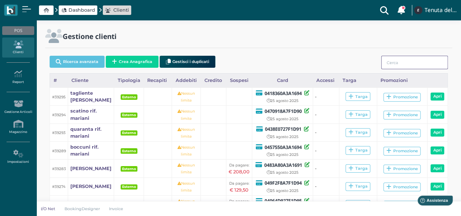
click at [402, 65] on input "search" at bounding box center [414, 62] width 67 height 13
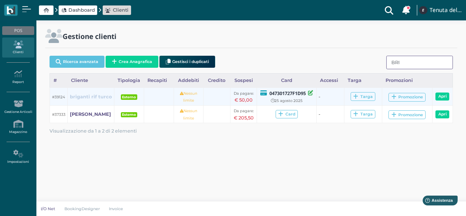
type input "BRI"
click at [82, 94] on b "briganti rif turco" at bounding box center [91, 96] width 42 height 5
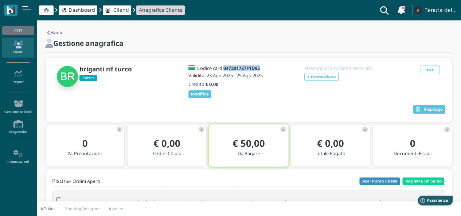
drag, startPoint x: 264, startPoint y: 67, endPoint x: 225, endPoint y: 67, distance: 39.7
click at [225, 67] on div "Codice card: 047301727F1D95" at bounding box center [226, 68] width 79 height 5
copy b "047301727F1D95"
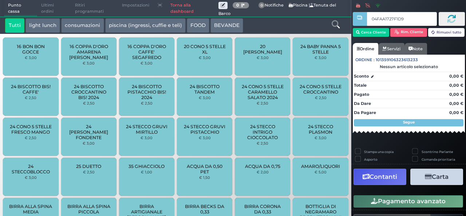
type input "04FAA1727F1D90"
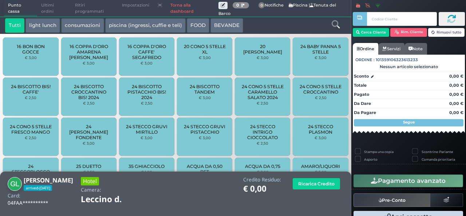
click at [217, 23] on button "BEVANDE" at bounding box center [226, 25] width 33 height 15
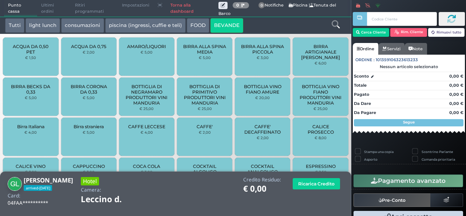
click at [188, 139] on div "CAFFE' € 2,00" at bounding box center [204, 137] width 55 height 38
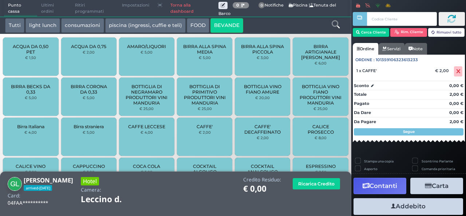
click at [188, 139] on div "CAFFE' € 2,00" at bounding box center [204, 137] width 55 height 38
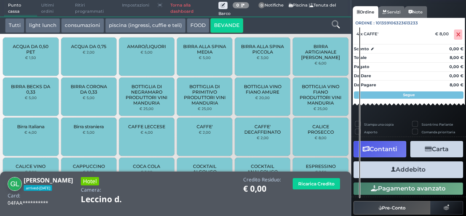
scroll to position [55, 0]
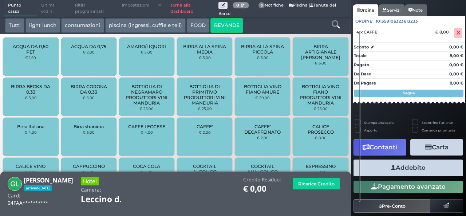
click at [427, 166] on button "Addebito" at bounding box center [408, 167] width 110 height 16
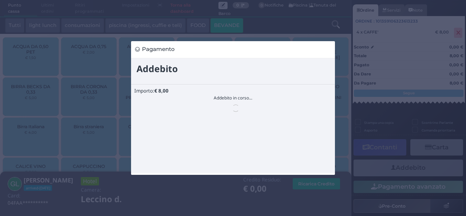
scroll to position [0, 0]
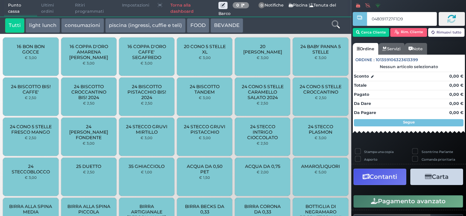
type input "048091727F1D91"
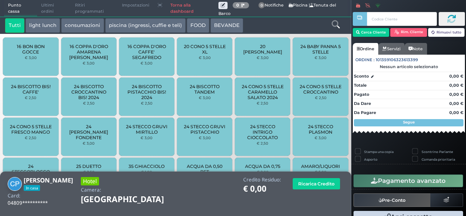
click at [333, 22] on icon at bounding box center [336, 24] width 8 height 8
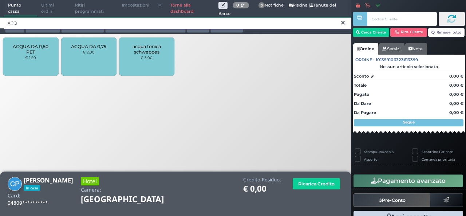
type input "ACQ"
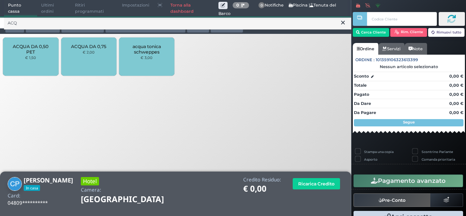
click at [93, 54] on small "€ 2,00" at bounding box center [89, 52] width 12 height 4
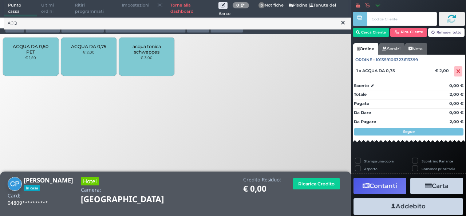
click at [340, 25] on button at bounding box center [343, 23] width 7 height 8
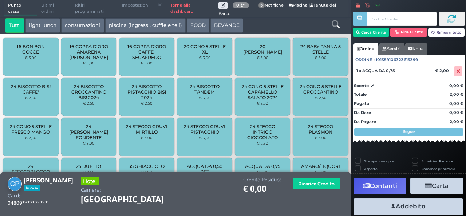
click at [340, 25] on div at bounding box center [335, 25] width 29 height 15
click at [333, 24] on icon at bounding box center [336, 24] width 8 height 8
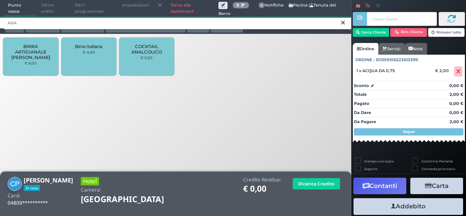
type input "ANA"
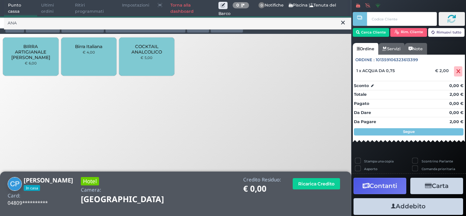
click at [148, 52] on span "COCKTAIL ANALCOLICO" at bounding box center [146, 49] width 43 height 11
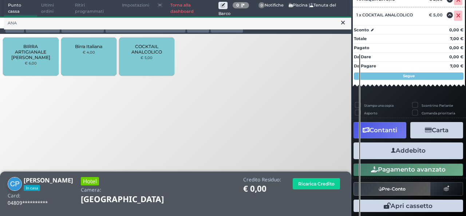
scroll to position [103, 0]
click at [405, 152] on button "Addebito" at bounding box center [408, 150] width 110 height 16
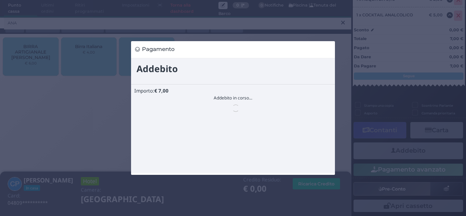
scroll to position [0, 0]
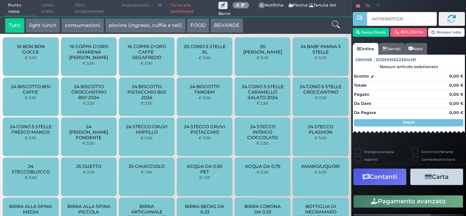
type input "0470918A7F1D90"
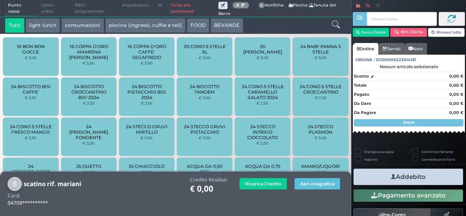
click at [336, 24] on icon at bounding box center [336, 24] width 8 height 8
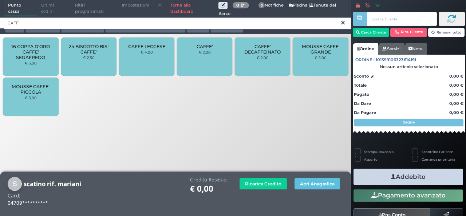
type input "CAFF"
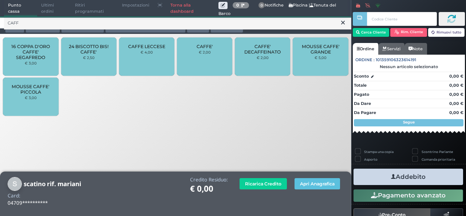
click at [205, 54] on small "€ 2,00" at bounding box center [205, 52] width 12 height 4
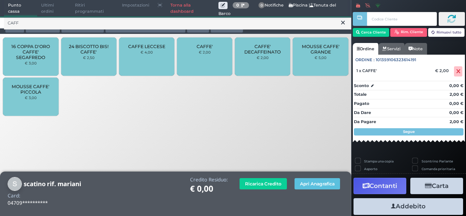
click at [205, 54] on small "€ 2,00" at bounding box center [205, 52] width 12 height 4
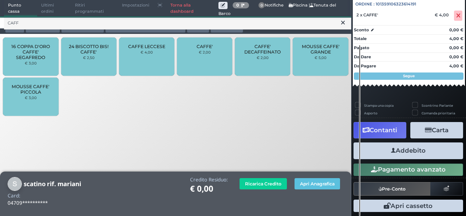
scroll to position [80, 0]
click at [403, 156] on button "Addebito" at bounding box center [408, 150] width 110 height 16
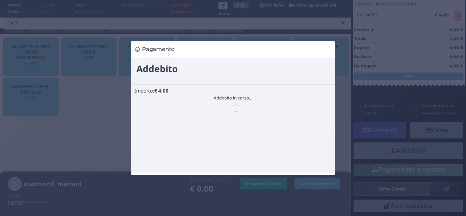
scroll to position [0, 0]
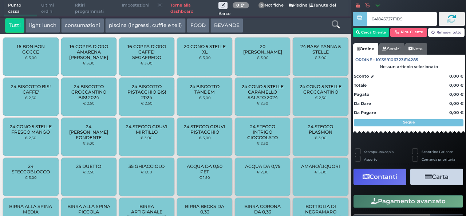
type input "041845727F1D91"
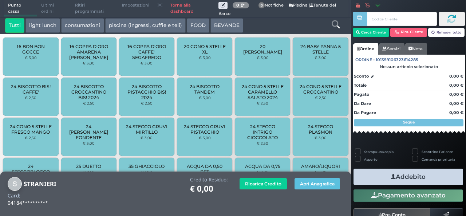
click at [336, 27] on icon at bounding box center [336, 24] width 8 height 8
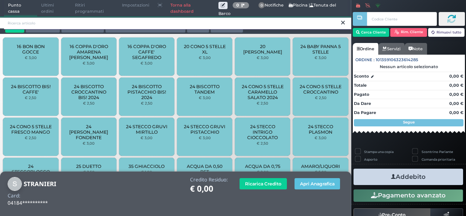
click at [293, 20] on input "search" at bounding box center [177, 23] width 347 height 13
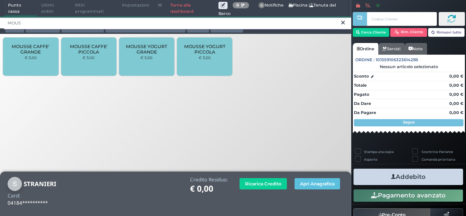
type input "MOUS"
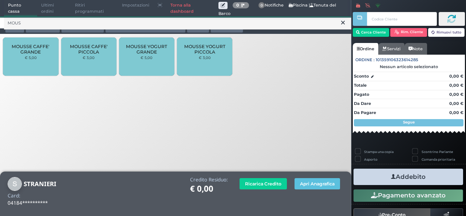
click at [29, 57] on small "€ 5,00" at bounding box center [31, 57] width 12 height 4
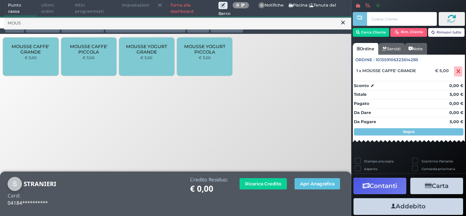
click at [341, 24] on icon at bounding box center [343, 22] width 4 height 7
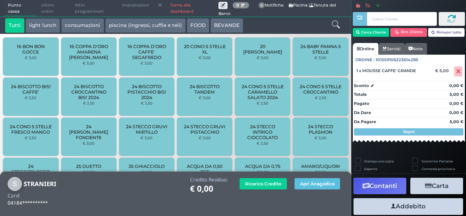
click at [333, 22] on icon at bounding box center [336, 24] width 8 height 8
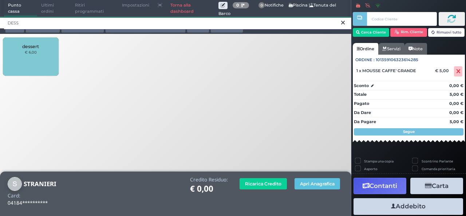
type input "DESS"
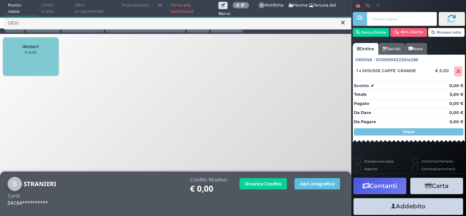
click at [31, 56] on div "dessert € 6,00" at bounding box center [30, 56] width 55 height 38
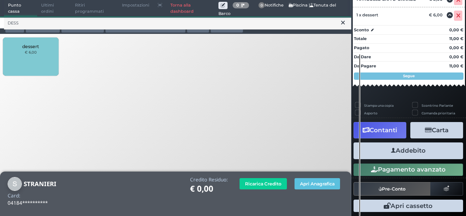
scroll to position [103, 0]
click at [424, 153] on button "Addebito" at bounding box center [408, 150] width 110 height 16
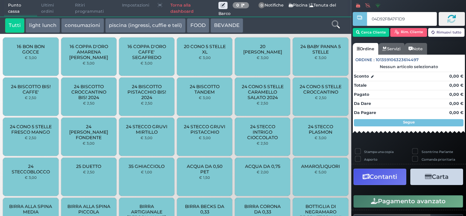
type input "04D92F8A7F1D90"
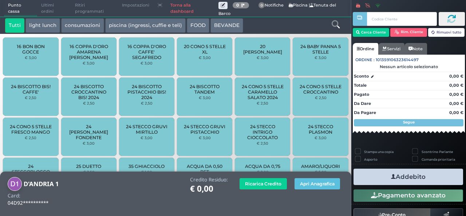
click at [334, 22] on icon at bounding box center [336, 24] width 8 height 8
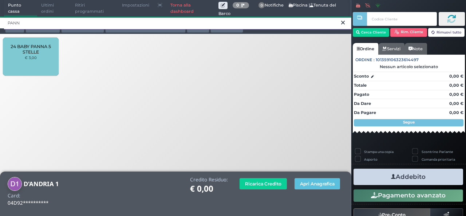
type input "PANN"
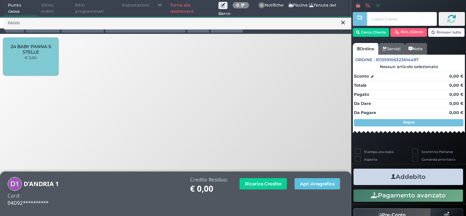
click at [42, 59] on div "24 BABY PANNA 5 STELLE € 3,00" at bounding box center [30, 56] width 55 height 38
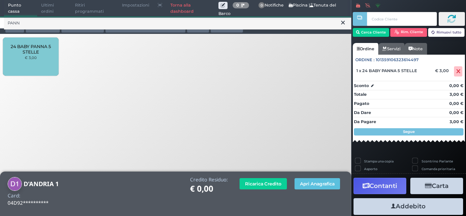
click at [343, 25] on icon at bounding box center [343, 22] width 4 height 7
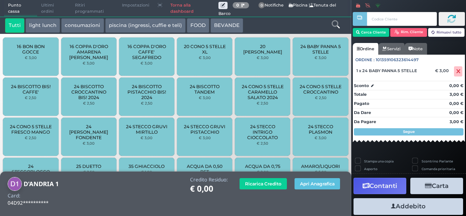
click at [337, 21] on icon at bounding box center [336, 24] width 8 height 8
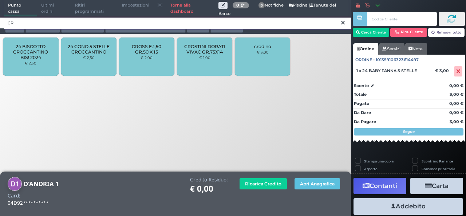
type input "CR"
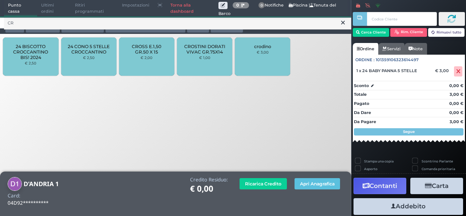
click at [101, 50] on span "24 CONO 5 STELLE CROCCANTINO" at bounding box center [88, 49] width 43 height 11
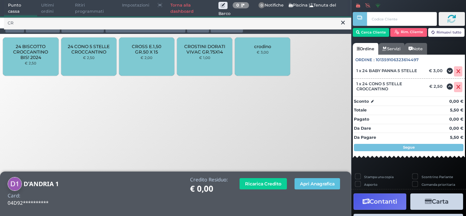
click at [343, 24] on icon at bounding box center [343, 22] width 4 height 7
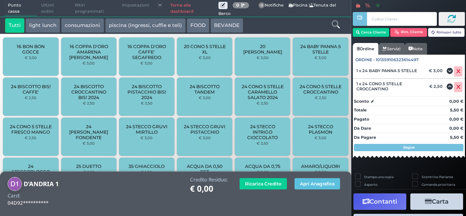
click at [335, 20] on icon at bounding box center [336, 24] width 8 height 8
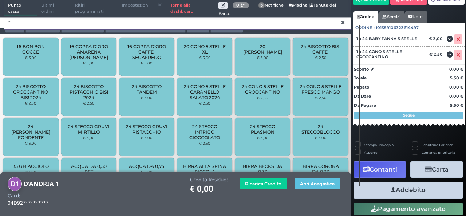
scroll to position [47, 0]
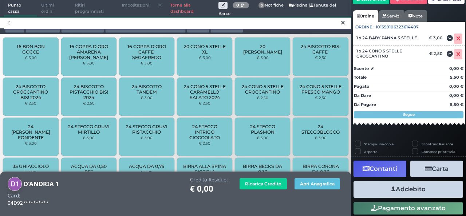
type input "C"
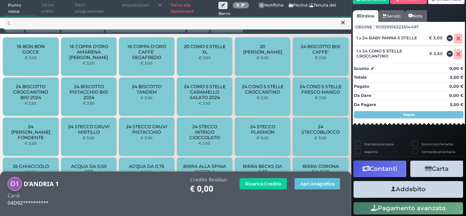
click at [427, 188] on button "Addebito" at bounding box center [408, 189] width 110 height 16
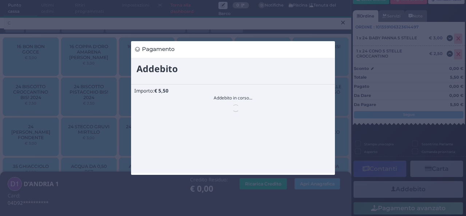
scroll to position [0, 0]
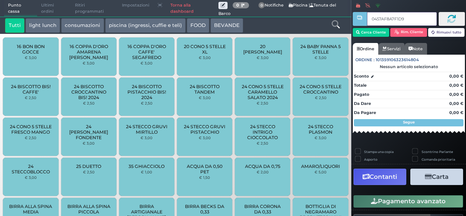
type input "0457AF8A7F1D90"
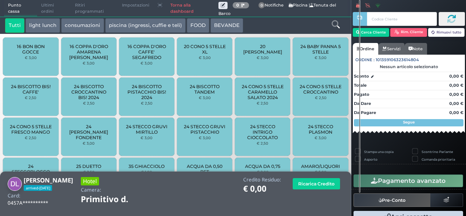
click at [335, 20] on icon at bounding box center [336, 24] width 8 height 8
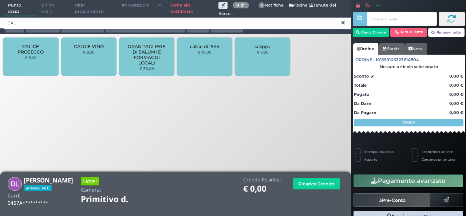
type input "CAL"
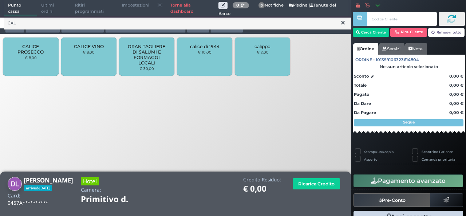
click at [253, 48] on div "calippo € 2,00" at bounding box center [262, 56] width 55 height 38
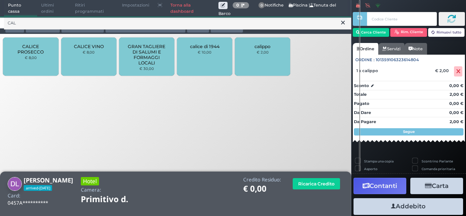
click at [346, 27] on button at bounding box center [343, 23] width 7 height 8
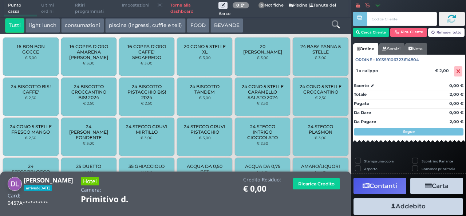
click at [336, 16] on span "0 Delivery 0 Notifiche Piscina | Tenuta del Barco" at bounding box center [282, 8] width 129 height 17
click at [336, 19] on link at bounding box center [336, 23] width 8 height 11
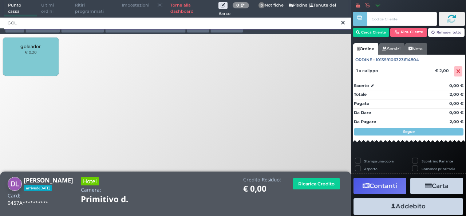
type input "GOL"
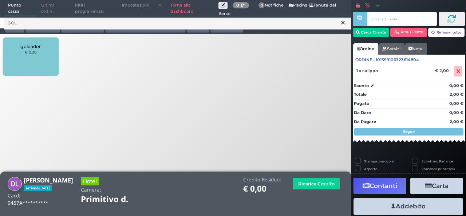
click at [43, 52] on div "goleador € 0,20" at bounding box center [30, 56] width 55 height 38
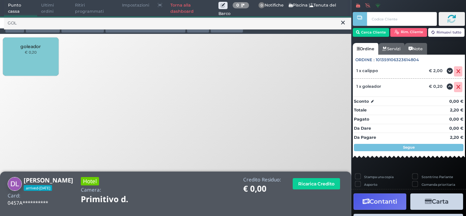
click at [341, 24] on icon at bounding box center [343, 22] width 4 height 7
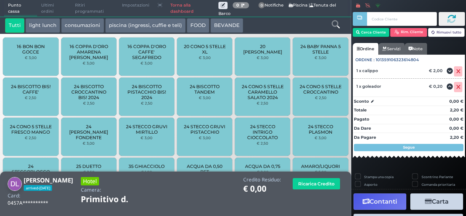
click at [339, 23] on icon at bounding box center [336, 24] width 8 height 8
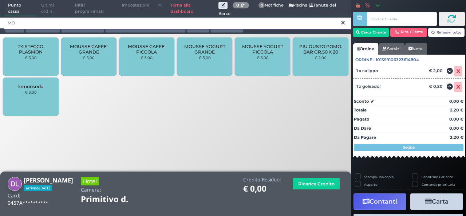
type input "MO"
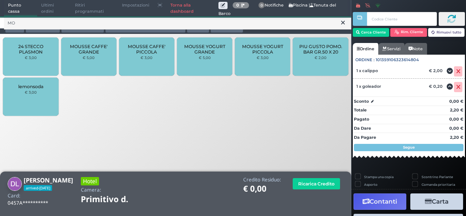
click at [108, 49] on span "MOUSSE CAFFE' GRANDE" at bounding box center [88, 49] width 43 height 11
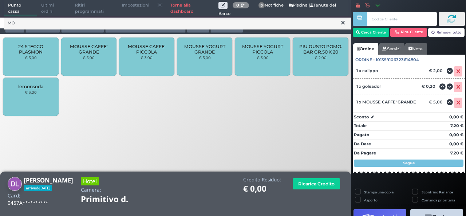
click at [342, 23] on icon at bounding box center [343, 22] width 4 height 7
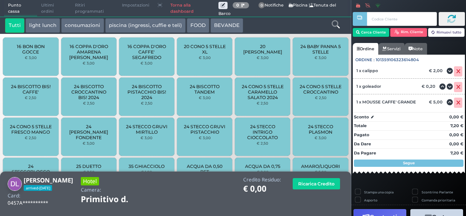
click at [336, 23] on icon at bounding box center [336, 24] width 8 height 8
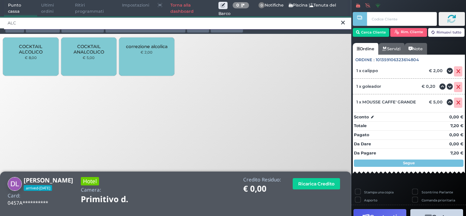
type input "ALC"
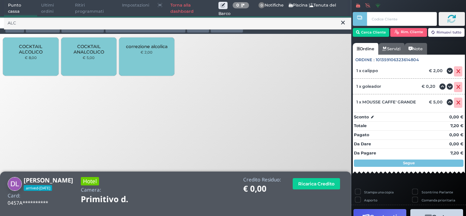
click at [39, 59] on div "COCKTAIL ALCOLICO € 8,00" at bounding box center [30, 56] width 55 height 38
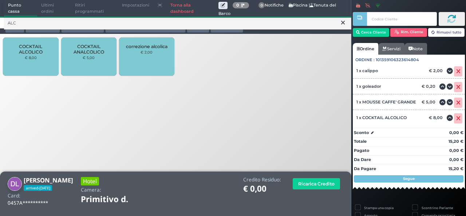
click at [345, 24] on button at bounding box center [343, 23] width 7 height 8
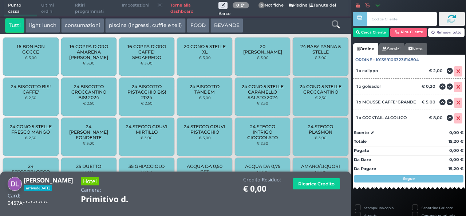
click at [217, 24] on button "BEVANDE" at bounding box center [226, 25] width 33 height 15
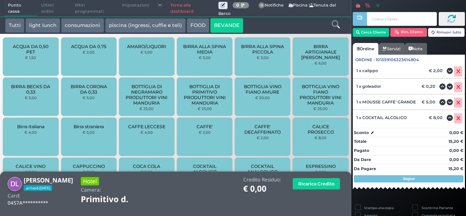
click at [23, 59] on div "ACQUA DA 0,50 PET € 1,50" at bounding box center [30, 56] width 55 height 38
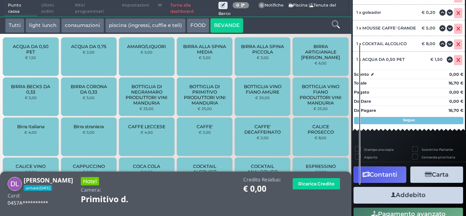
scroll to position [106, 0]
click at [422, 197] on button "Addebito" at bounding box center [408, 195] width 110 height 16
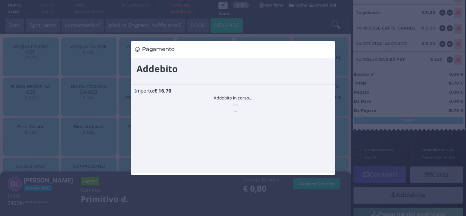
scroll to position [0, 0]
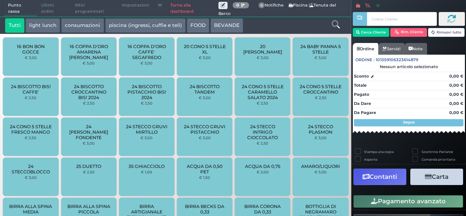
click at [51, 4] on span "Ultimi ordini" at bounding box center [54, 8] width 34 height 16
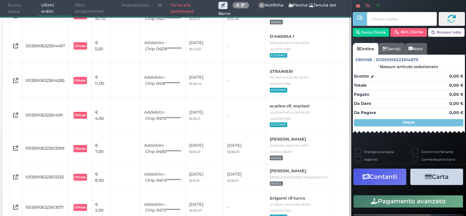
scroll to position [78, 0]
click at [9, 7] on span "Punto cassa" at bounding box center [20, 8] width 33 height 16
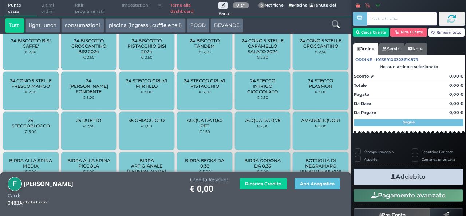
scroll to position [74, 0]
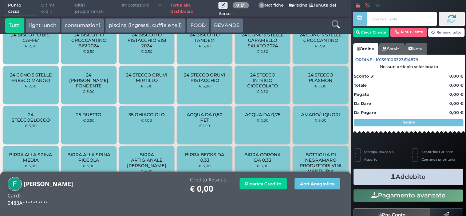
click at [197, 119] on span "ACQUA DA 0,50 PET" at bounding box center [204, 117] width 43 height 11
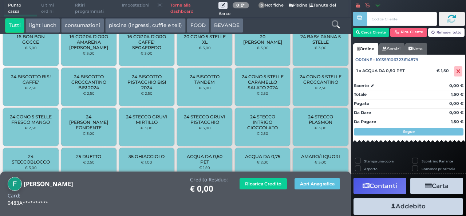
scroll to position [0, 0]
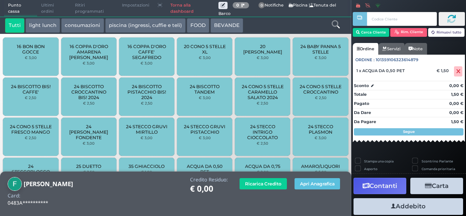
click at [336, 21] on icon at bounding box center [336, 24] width 8 height 8
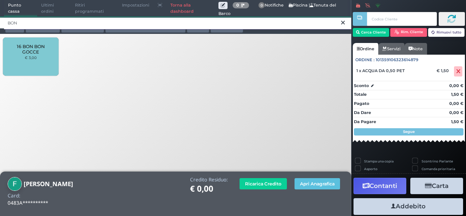
type input "BON"
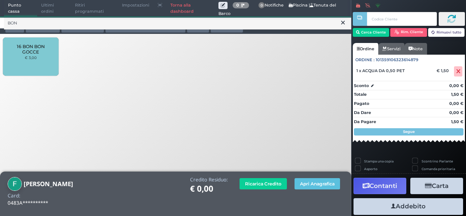
click at [32, 57] on small "€ 3,00" at bounding box center [31, 57] width 12 height 4
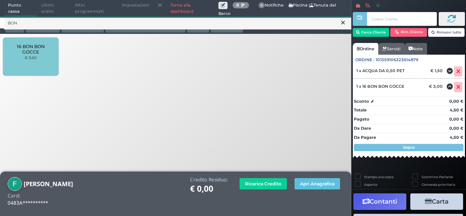
click at [342, 23] on icon at bounding box center [343, 22] width 4 height 7
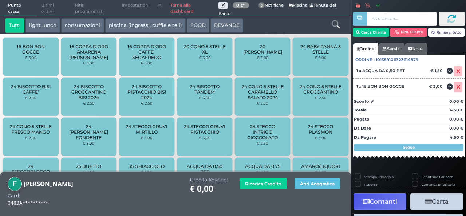
click at [342, 23] on div at bounding box center [335, 25] width 29 height 15
click at [339, 21] on icon at bounding box center [336, 24] width 8 height 8
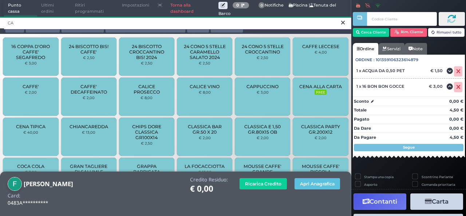
type input "CA"
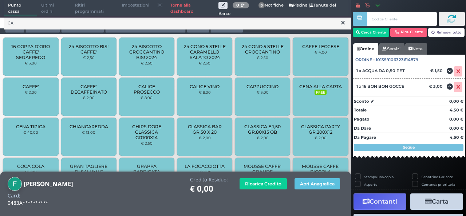
click at [28, 91] on small "€ 2,00" at bounding box center [31, 92] width 12 height 4
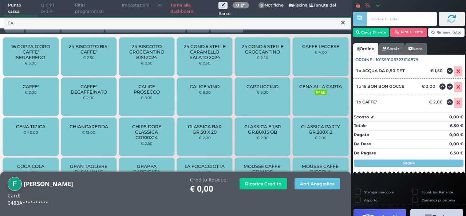
click at [344, 22] on icon at bounding box center [343, 22] width 4 height 7
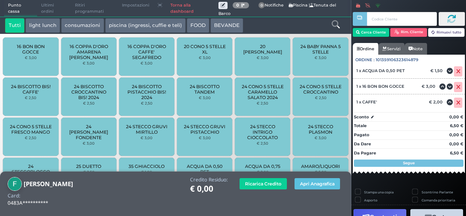
click at [332, 24] on icon at bounding box center [336, 24] width 8 height 8
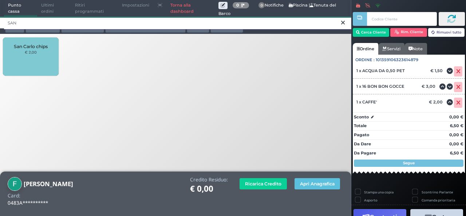
type input "SAN"
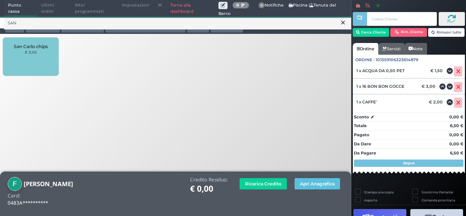
click at [0, 50] on div "San Carlo chips € 2,00" at bounding box center [175, 58] width 351 height 44
click at [19, 52] on div "San Carlo chips € 2,00" at bounding box center [30, 56] width 55 height 38
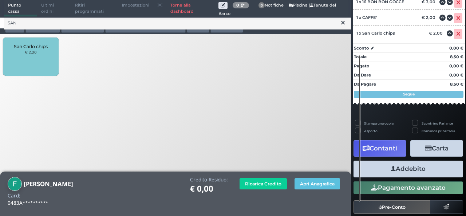
scroll to position [122, 0]
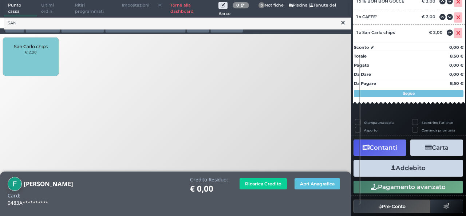
click at [412, 166] on button "Addebito" at bounding box center [408, 168] width 110 height 16
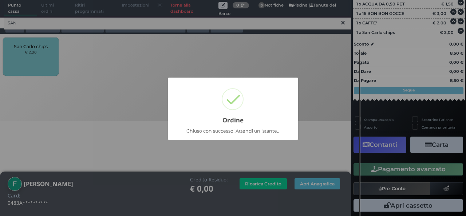
scroll to position [91, 0]
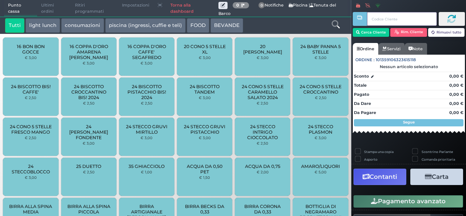
click at [395, 14] on input "text" at bounding box center [402, 19] width 70 height 14
paste input "04E4338A7F1D90"
type input "04E4338A7F1D90"
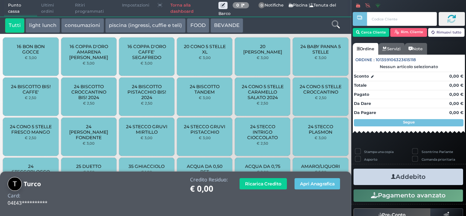
click at [338, 22] on icon at bounding box center [336, 24] width 8 height 8
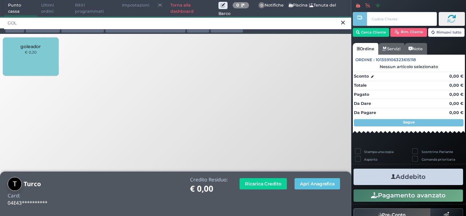
type input "GOL"
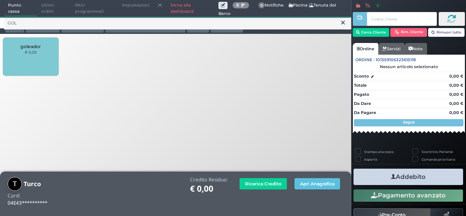
click at [39, 59] on div "goleador € 0,20" at bounding box center [30, 56] width 55 height 38
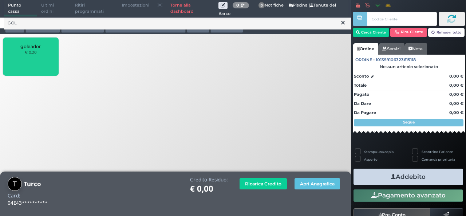
click at [39, 59] on div "goleador € 0,20" at bounding box center [30, 56] width 55 height 38
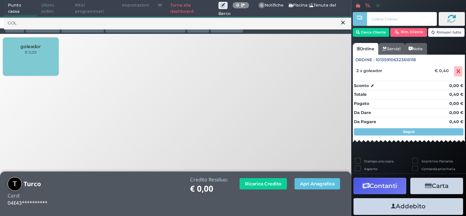
click at [39, 59] on div "goleador € 0,20" at bounding box center [30, 56] width 55 height 38
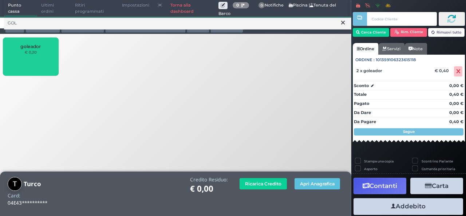
click at [39, 59] on div "goleador € 0,20" at bounding box center [30, 56] width 55 height 38
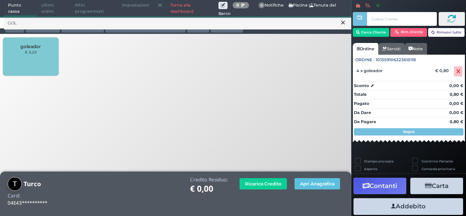
click at [39, 59] on div "goleador € 0,20" at bounding box center [30, 56] width 55 height 38
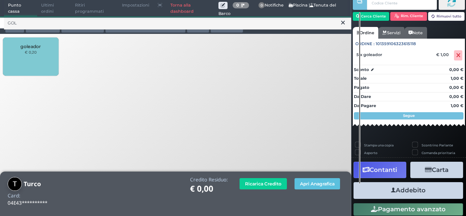
scroll to position [24, 0]
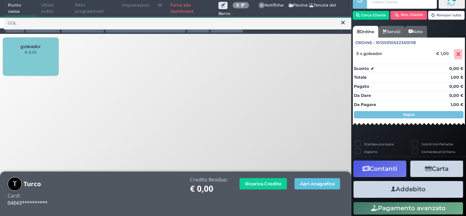
click at [432, 191] on button "Addebito" at bounding box center [408, 189] width 110 height 16
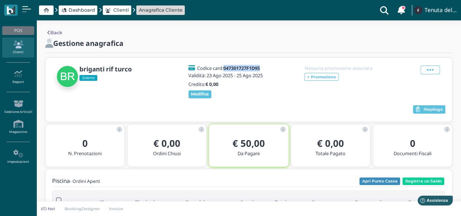
click at [21, 50] on link "Clienti" at bounding box center [18, 47] width 32 height 20
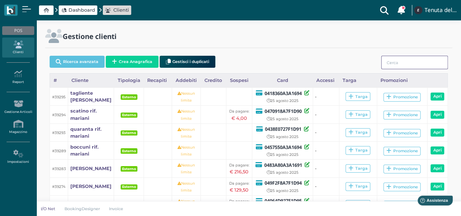
click at [410, 63] on input "search" at bounding box center [414, 62] width 67 height 13
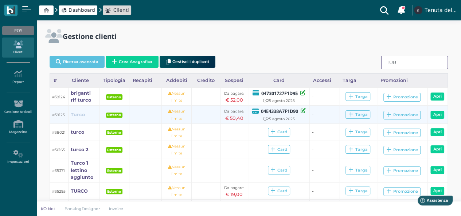
type input "TUR"
click at [79, 114] on b "Turco" at bounding box center [78, 114] width 14 height 5
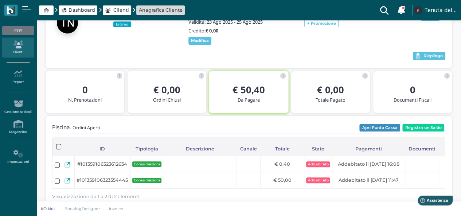
scroll to position [50, 0]
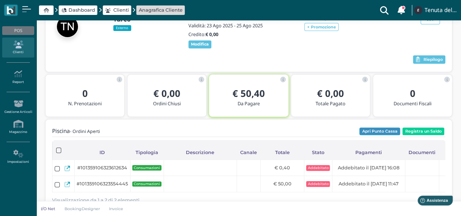
drag, startPoint x: 384, startPoint y: 141, endPoint x: 383, endPoint y: 134, distance: 6.6
click at [383, 134] on div "Piscina - Ordini Aperti Apri Punto Cassa Registra un Saldo Caricamento in corso…" at bounding box center [248, 167] width 393 height 81
click at [383, 134] on button "Apri Punto Cassa" at bounding box center [379, 131] width 41 height 8
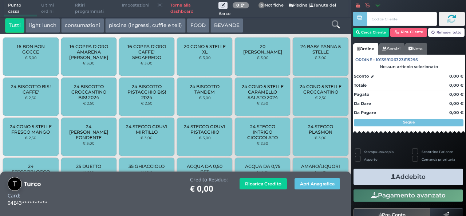
click at [330, 23] on div at bounding box center [335, 25] width 29 height 15
click at [334, 23] on icon at bounding box center [336, 24] width 8 height 8
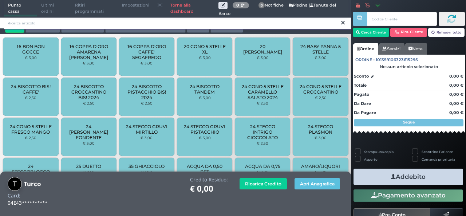
click at [310, 24] on input "search" at bounding box center [177, 23] width 347 height 13
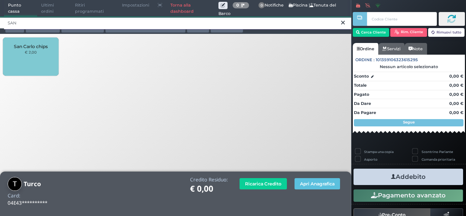
type input "SAN"
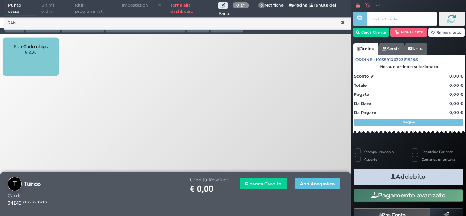
click at [25, 46] on span "San Carlo chips" at bounding box center [31, 46] width 34 height 5
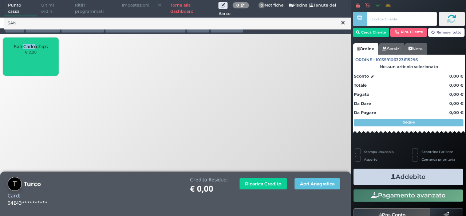
click at [25, 46] on span "San Carlo chips" at bounding box center [31, 46] width 34 height 5
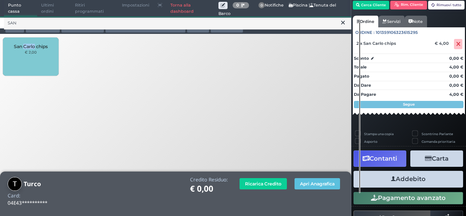
scroll to position [39, 0]
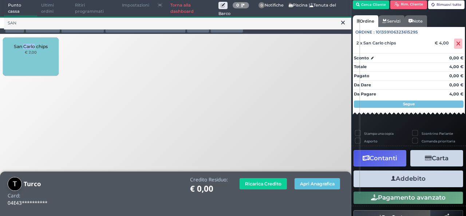
click at [419, 184] on button "Addebito" at bounding box center [408, 178] width 110 height 16
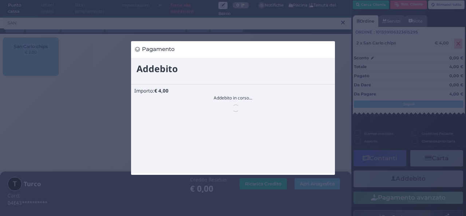
scroll to position [0, 0]
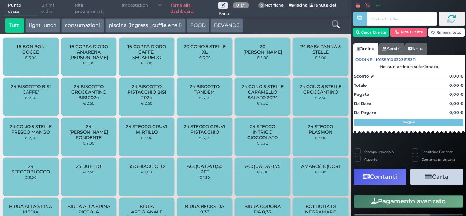
click at [337, 22] on icon at bounding box center [336, 24] width 8 height 8
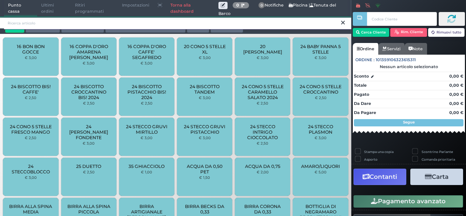
click at [193, 21] on input "search" at bounding box center [177, 23] width 347 height 13
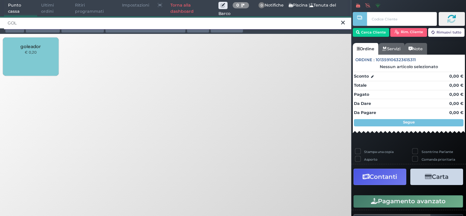
type input "GOL"
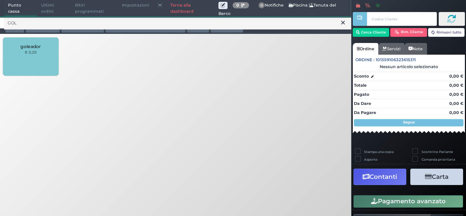
click at [39, 44] on span "goleador" at bounding box center [30, 46] width 20 height 5
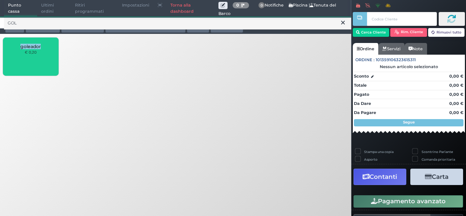
click at [39, 44] on span "goleador" at bounding box center [30, 46] width 20 height 5
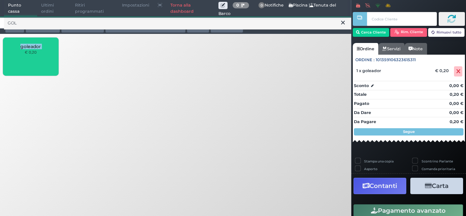
click at [39, 44] on span "goleador" at bounding box center [30, 46] width 20 height 5
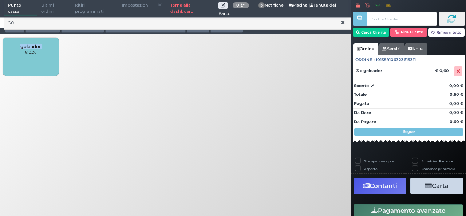
click at [39, 44] on span "goleador" at bounding box center [30, 46] width 20 height 5
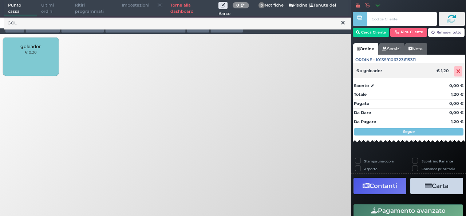
click at [456, 72] on icon at bounding box center [458, 71] width 4 height 0
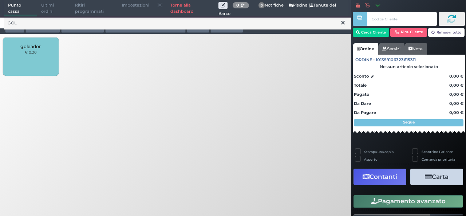
click at [50, 51] on div "goleador € 0,20" at bounding box center [30, 56] width 55 height 38
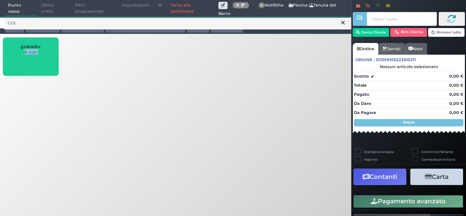
click at [50, 51] on div "goleador € 0,20" at bounding box center [30, 56] width 55 height 38
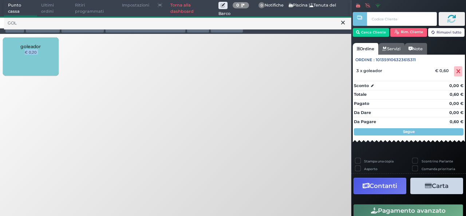
click at [50, 51] on div "goleador € 0,20" at bounding box center [30, 56] width 55 height 38
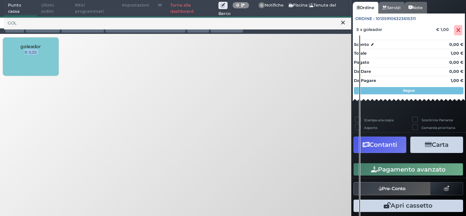
scroll to position [59, 0]
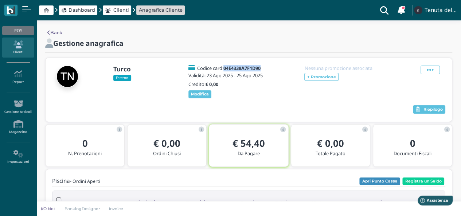
drag, startPoint x: 264, startPoint y: 65, endPoint x: 226, endPoint y: 70, distance: 38.5
click at [226, 70] on div "Codice card: 04E4338A7F1D90" at bounding box center [226, 68] width 76 height 5
copy b "04E4338A7F1D90"
click at [20, 45] on icon at bounding box center [18, 44] width 32 height 8
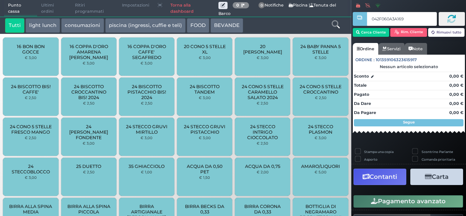
type input "042F060A3A1696"
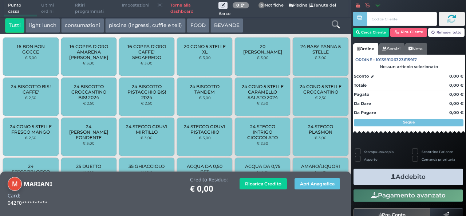
click at [222, 28] on button "BEVANDE" at bounding box center [226, 25] width 33 height 15
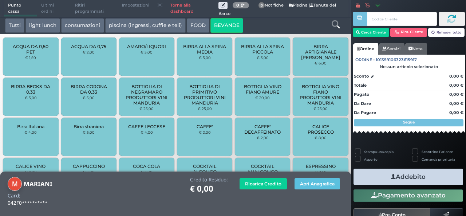
click at [27, 62] on div "ACQUA DA 0,50 PET € 1,50" at bounding box center [30, 56] width 55 height 38
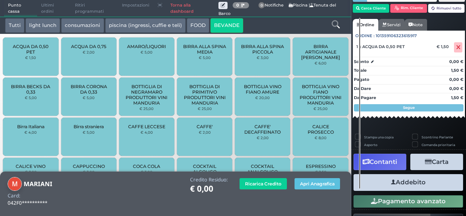
scroll to position [35, 0]
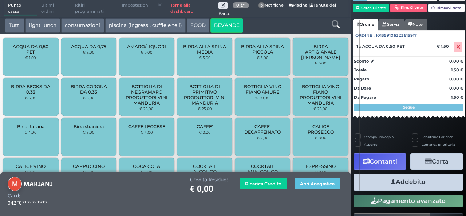
click at [398, 183] on button "Addebito" at bounding box center [408, 182] width 110 height 16
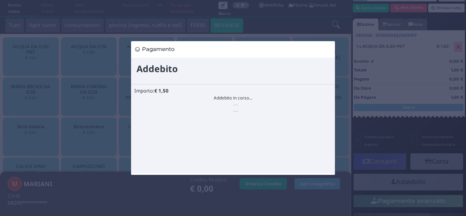
scroll to position [0, 0]
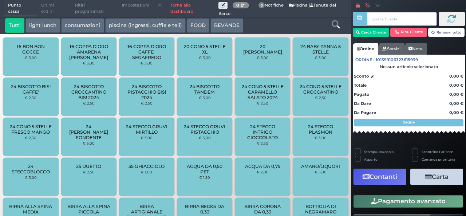
click at [391, 21] on input "text" at bounding box center [402, 19] width 70 height 14
paste input "04E4338A7F1D90"
type input "04E4338A7F1D90"
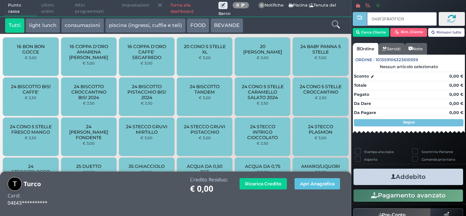
type input "049F2F8A7F1D94"
click at [334, 27] on icon at bounding box center [336, 24] width 8 height 8
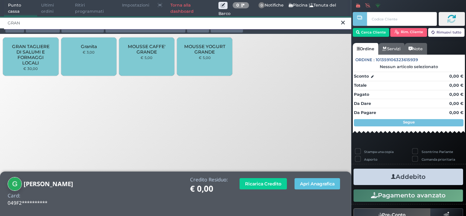
type input "GRAN"
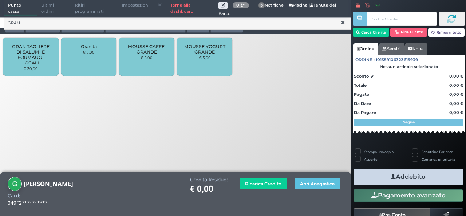
click at [105, 47] on div "Granita € 3,00" at bounding box center [88, 56] width 55 height 38
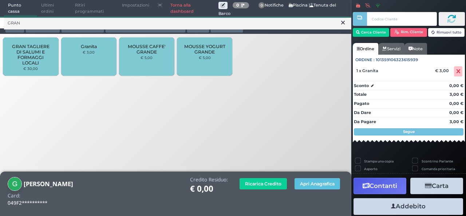
click at [344, 24] on icon at bounding box center [343, 22] width 4 height 7
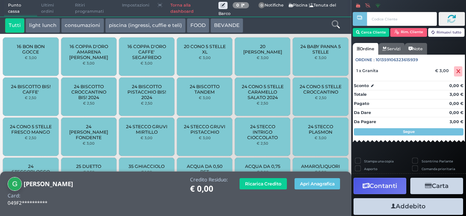
click at [338, 25] on icon at bounding box center [336, 24] width 8 height 8
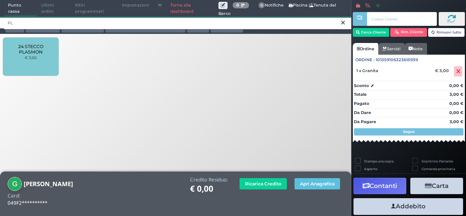
type input "PL"
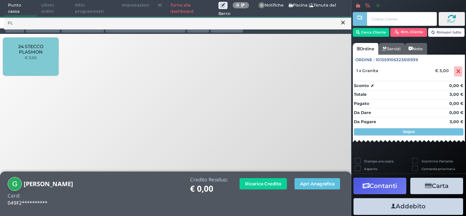
click at [38, 48] on span "24 STECCO PLASMON" at bounding box center [30, 49] width 43 height 11
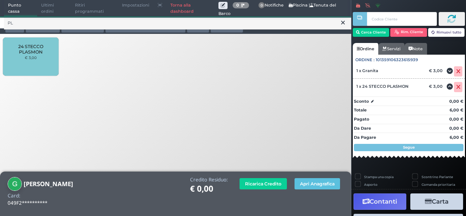
click at [345, 24] on button at bounding box center [343, 23] width 7 height 8
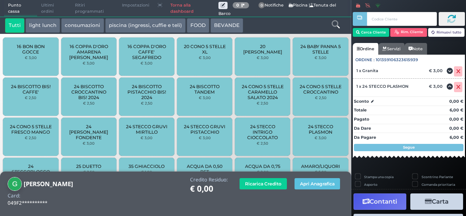
click at [223, 21] on button "BEVANDE" at bounding box center [226, 25] width 33 height 15
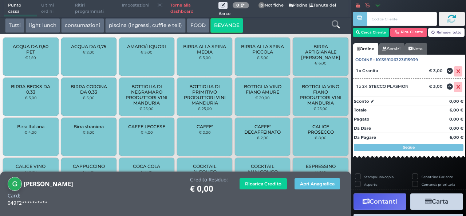
click at [31, 42] on div "ACQUA DA 0,50 PET € 1,50" at bounding box center [30, 56] width 55 height 38
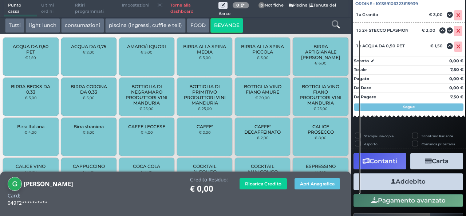
scroll to position [80, 0]
click at [424, 177] on button "Addebito" at bounding box center [408, 181] width 110 height 16
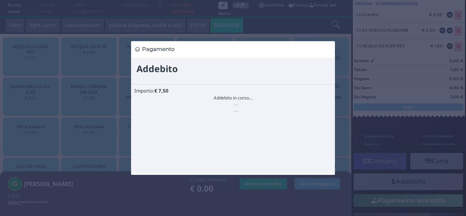
scroll to position [0, 0]
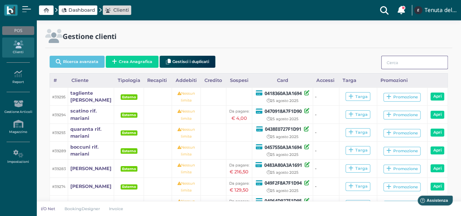
click at [423, 60] on input "search" at bounding box center [414, 62] width 67 height 13
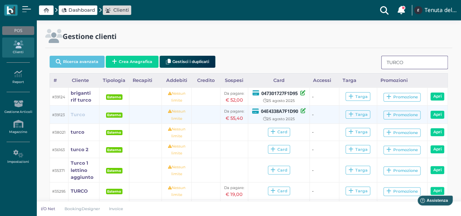
type input "TURCO"
click at [75, 111] on link "Turco" at bounding box center [78, 114] width 14 height 7
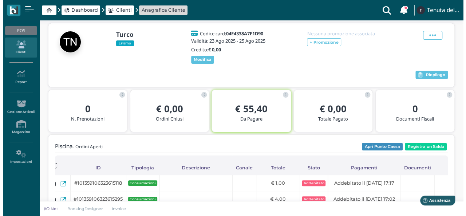
scroll to position [34, 0]
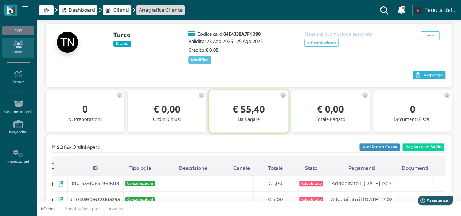
click at [438, 78] on span "Riepilogo" at bounding box center [432, 75] width 19 height 5
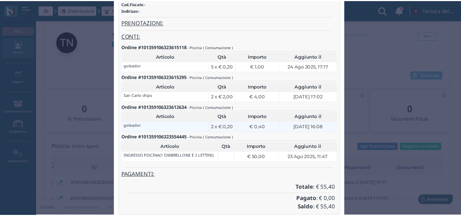
scroll to position [68, 0]
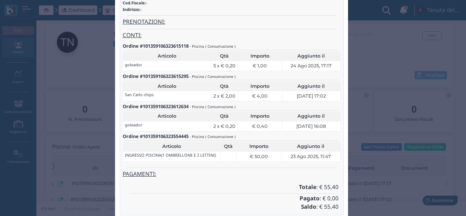
click at [85, 70] on div "Riepilogo × close Turco Numero di telefono: +39 - Email: - Cod.Fiscale: - Indir…" at bounding box center [233, 108] width 466 height 216
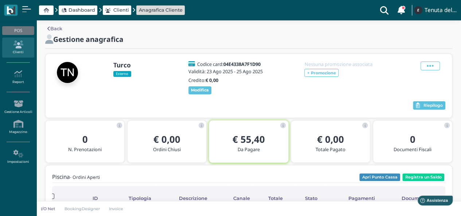
scroll to position [1, 0]
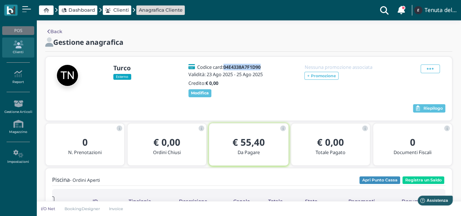
drag, startPoint x: 225, startPoint y: 70, endPoint x: 266, endPoint y: 64, distance: 41.8
click at [266, 64] on div "Codice card: 04E4338A7F1D90 Validità: [DATE] - [DATE] Credito: € 0,00 Modifica" at bounding box center [226, 80] width 87 height 33
copy b "04E4338A7F1D90"
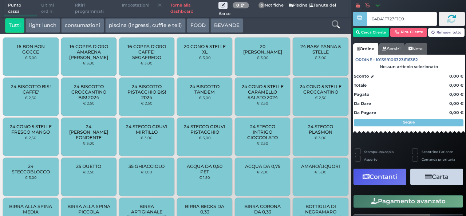
type input "04DA1F727F1D94"
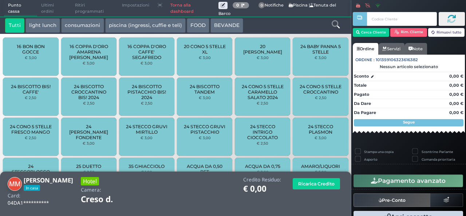
click at [335, 21] on icon at bounding box center [336, 24] width 8 height 8
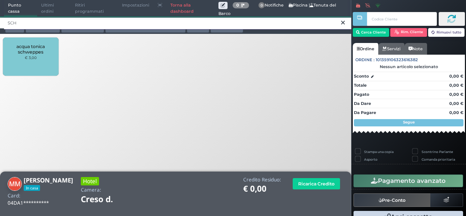
type input "SCH"
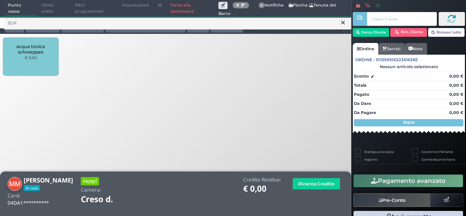
click at [39, 56] on div "acqua tonica schweppes € 3,00" at bounding box center [30, 56] width 55 height 38
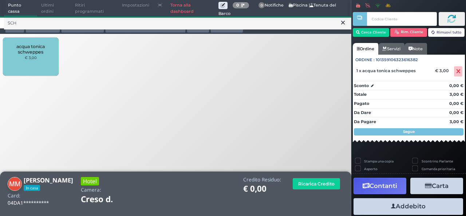
click at [39, 56] on div "acqua tonica schweppes € 3,00" at bounding box center [30, 56] width 55 height 38
click at [343, 22] on icon at bounding box center [343, 22] width 4 height 7
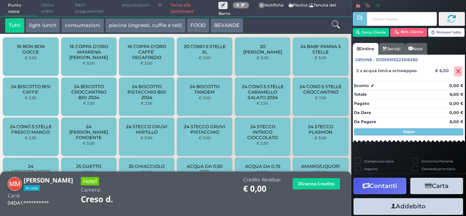
click at [336, 22] on icon at bounding box center [336, 24] width 8 height 8
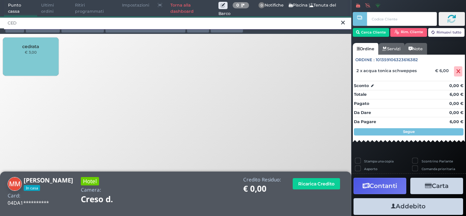
type input "CED"
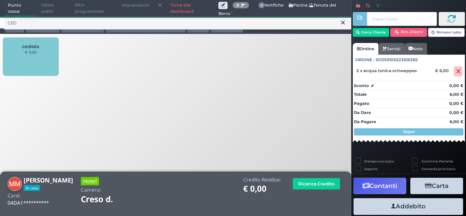
click at [32, 55] on div "cedrata € 3,00" at bounding box center [30, 56] width 55 height 38
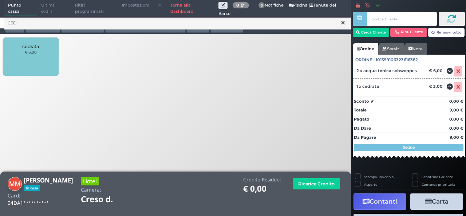
click at [342, 24] on icon at bounding box center [343, 22] width 4 height 7
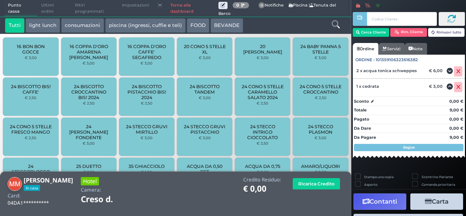
click at [335, 21] on icon at bounding box center [336, 24] width 8 height 8
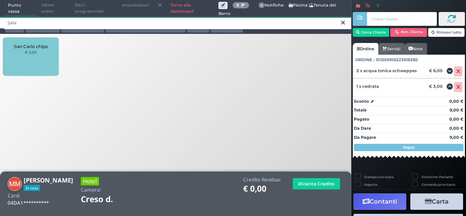
type input "SAN"
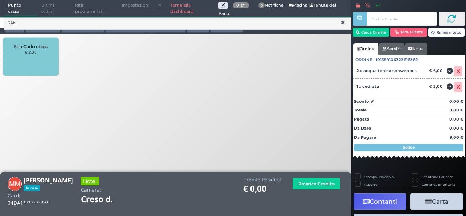
click at [39, 55] on div "San Carlo chips € 2,00" at bounding box center [30, 56] width 55 height 38
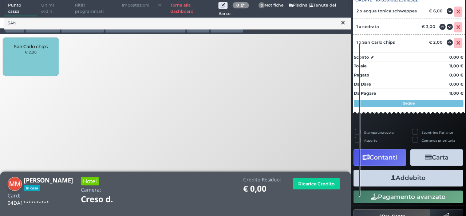
scroll to position [86, 0]
click at [403, 183] on button "Addebito" at bounding box center [408, 178] width 110 height 16
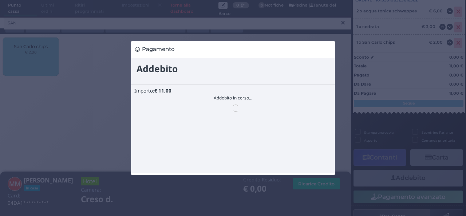
scroll to position [0, 0]
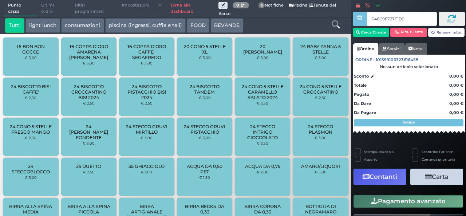
type input "046C9E727F1D90"
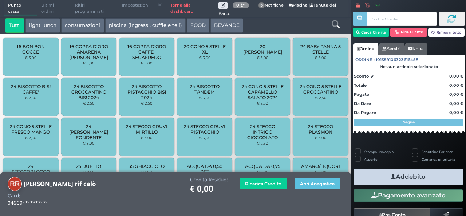
click at [337, 22] on icon at bounding box center [336, 24] width 8 height 8
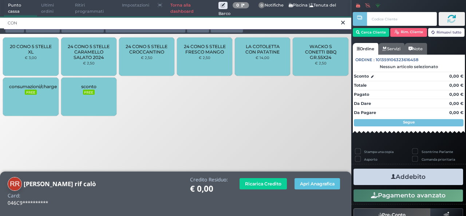
type input "CON"
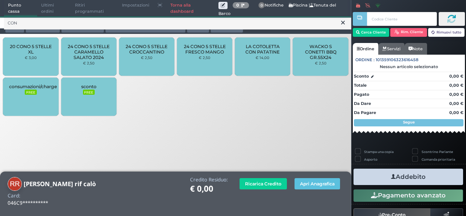
click at [142, 56] on small "€ 2,50" at bounding box center [147, 57] width 12 height 4
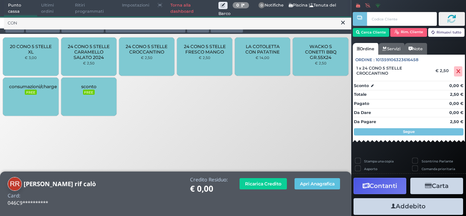
click at [142, 56] on small "€ 2,50" at bounding box center [147, 57] width 12 height 4
click at [343, 23] on icon at bounding box center [343, 22] width 4 height 7
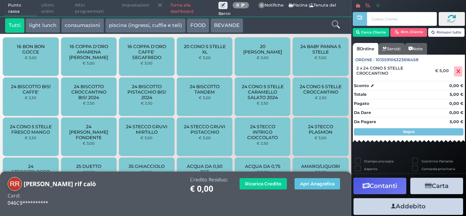
click at [336, 23] on icon at bounding box center [336, 24] width 8 height 8
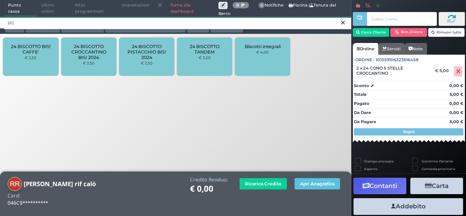
type input "BIS"
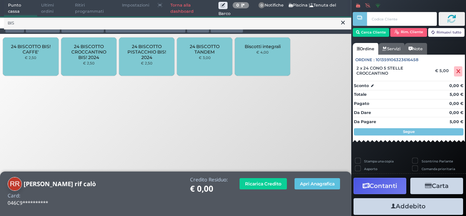
click at [144, 64] on small "€ 2,50" at bounding box center [147, 63] width 12 height 4
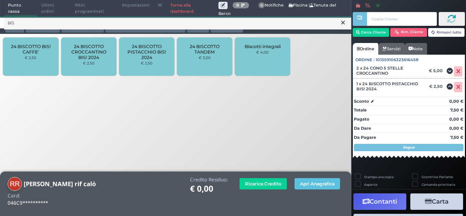
click at [342, 24] on icon at bounding box center [343, 22] width 4 height 7
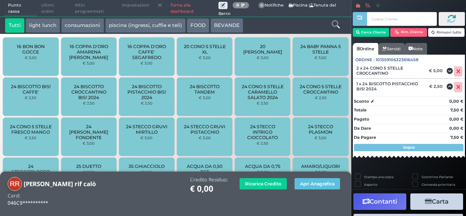
click at [336, 24] on icon at bounding box center [336, 24] width 8 height 8
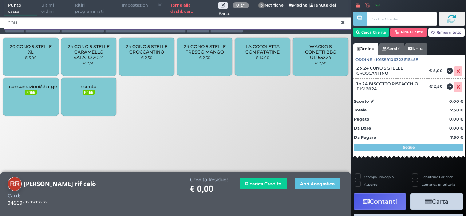
type input "CON"
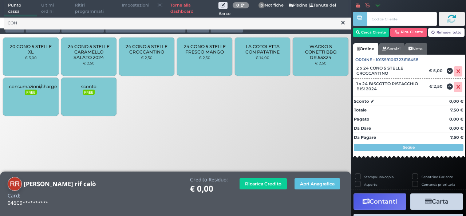
click at [215, 55] on div "24 CONO 5 STELLE FRESCO MANGO € 2,50" at bounding box center [204, 56] width 55 height 38
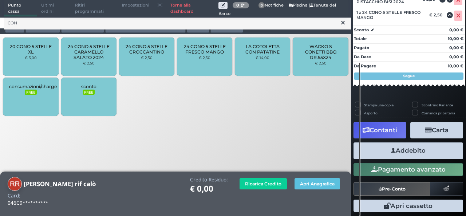
scroll to position [125, 0]
click at [400, 151] on button "Addebito" at bounding box center [408, 150] width 110 height 16
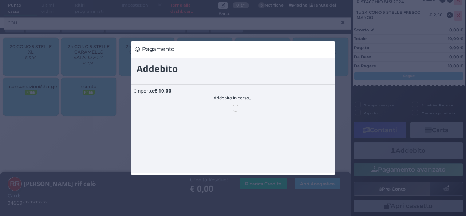
scroll to position [0, 0]
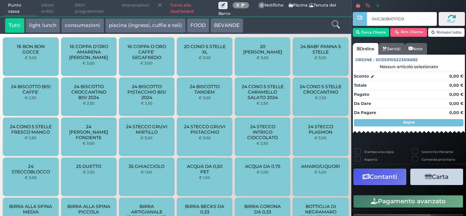
type input "041CB08A7F1D91"
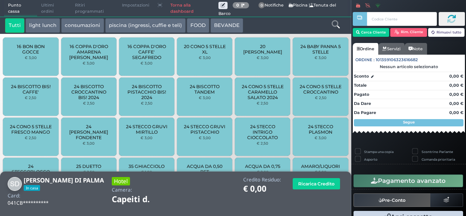
click at [337, 23] on icon at bounding box center [336, 24] width 8 height 8
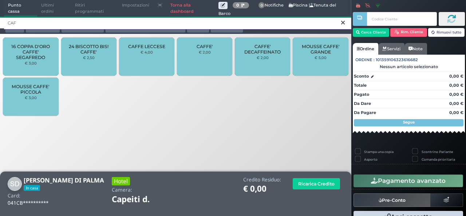
type input "CAF"
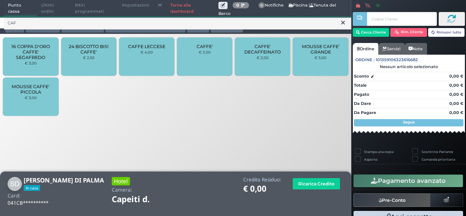
click at [190, 48] on div "CAFFE' € 2,00" at bounding box center [204, 56] width 55 height 38
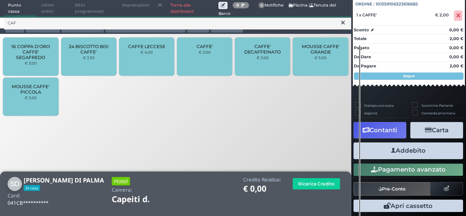
scroll to position [80, 0]
click at [395, 146] on button "Addebito" at bounding box center [408, 150] width 110 height 16
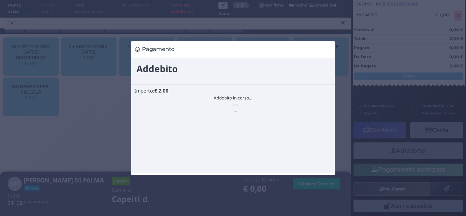
scroll to position [0, 0]
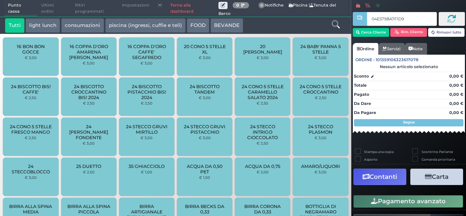
type input "04E5798A7F1D90"
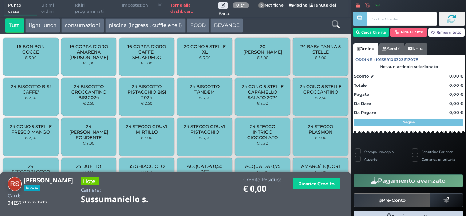
click at [339, 25] on icon at bounding box center [336, 24] width 8 height 8
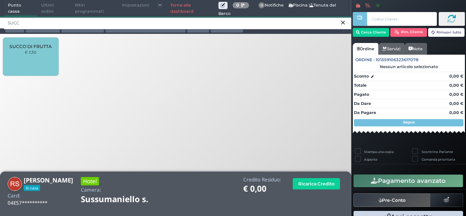
type input "SUCC"
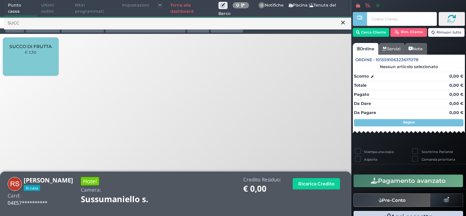
click at [45, 61] on div "SUCCO DI FRUTTA € 2,50" at bounding box center [30, 56] width 55 height 38
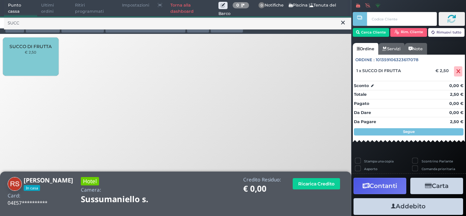
click at [45, 61] on div "SUCCO DI FRUTTA € 2,50" at bounding box center [30, 56] width 55 height 38
click at [345, 19] on button at bounding box center [343, 23] width 7 height 8
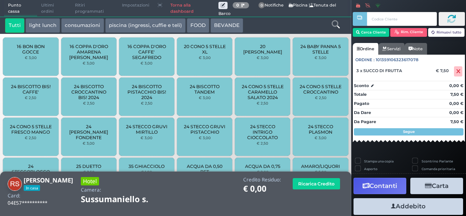
click at [333, 28] on icon at bounding box center [336, 24] width 8 height 8
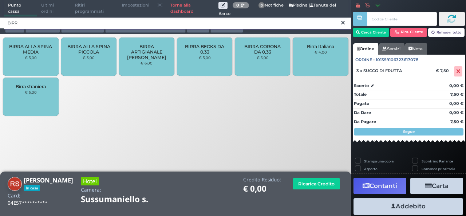
type input "BIRR"
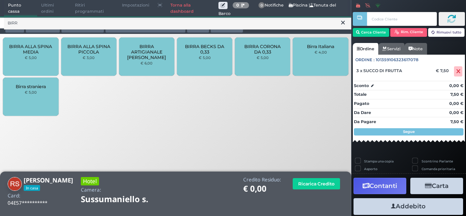
click at [26, 60] on div "BIRRA ALLA SPINA MEDIA € 5,00" at bounding box center [30, 56] width 55 height 38
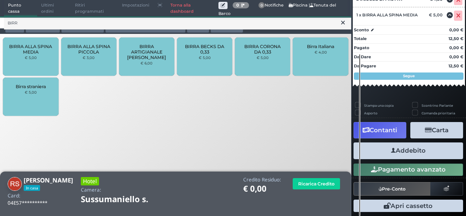
scroll to position [103, 0]
click at [420, 152] on button "Addebito" at bounding box center [408, 150] width 110 height 16
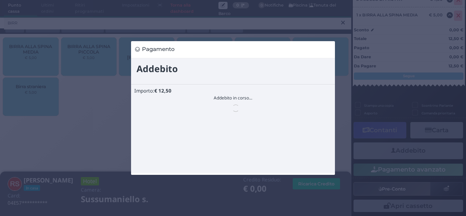
scroll to position [0, 0]
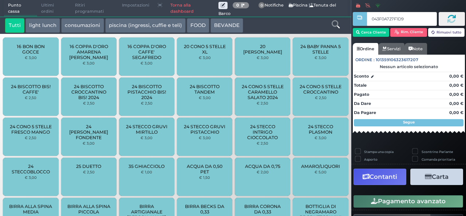
type input "043F0A727F1D95"
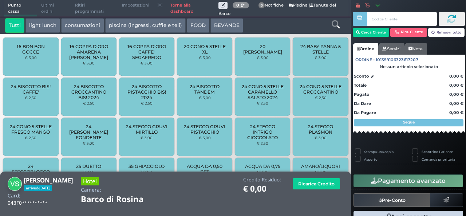
click at [335, 26] on icon at bounding box center [336, 24] width 8 height 8
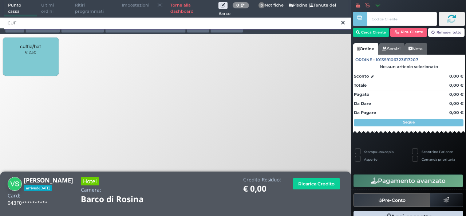
type input "CUF"
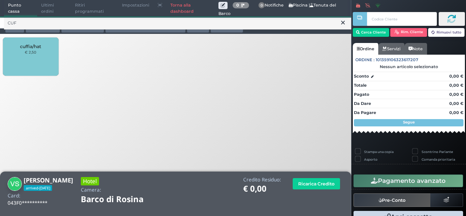
click at [22, 58] on div "cuffia/hat € 2,50" at bounding box center [30, 56] width 55 height 38
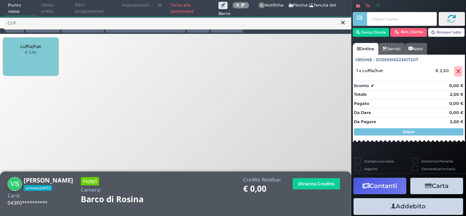
click at [22, 58] on div "cuffia/hat € 2,50" at bounding box center [30, 56] width 55 height 38
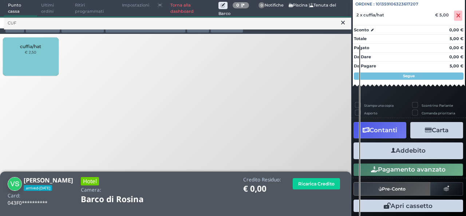
scroll to position [80, 0]
click at [400, 149] on button "Addebito" at bounding box center [408, 150] width 110 height 16
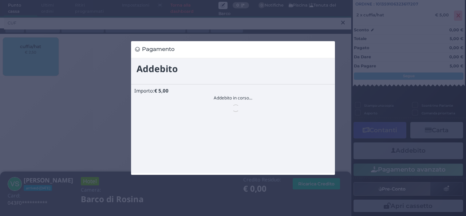
scroll to position [0, 0]
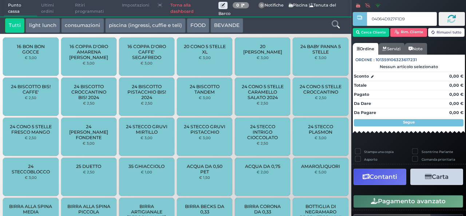
type input "04064D927F1D95"
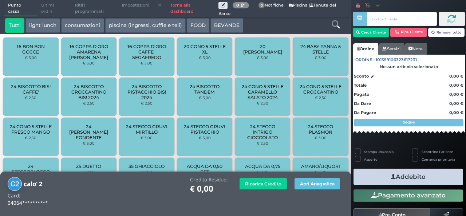
click at [228, 25] on button "BEVANDE" at bounding box center [226, 25] width 33 height 15
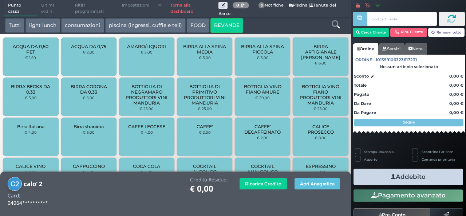
click at [28, 51] on span "ACQUA DA 0,50 PET" at bounding box center [30, 49] width 43 height 11
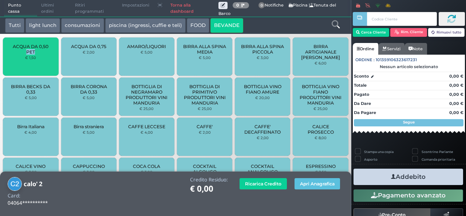
click at [28, 51] on span "ACQUA DA 0,50 PET" at bounding box center [30, 49] width 43 height 11
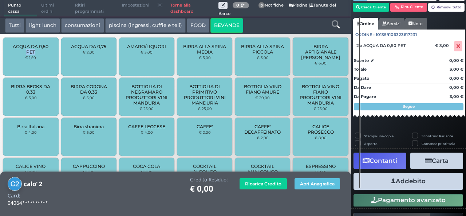
scroll to position [36, 0]
click at [421, 184] on button "Addebito" at bounding box center [408, 181] width 110 height 16
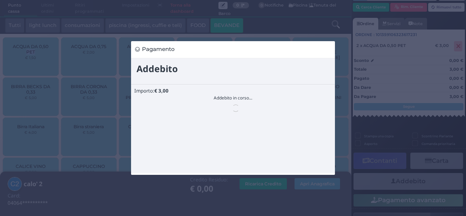
scroll to position [0, 0]
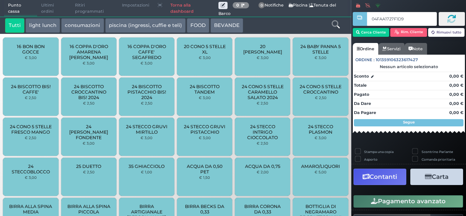
type input "04FAA1727F1D90"
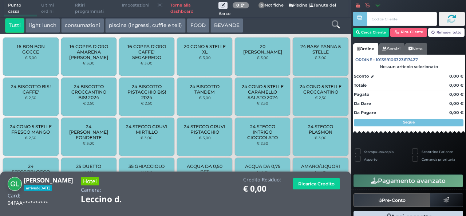
click at [332, 23] on icon at bounding box center [336, 24] width 8 height 8
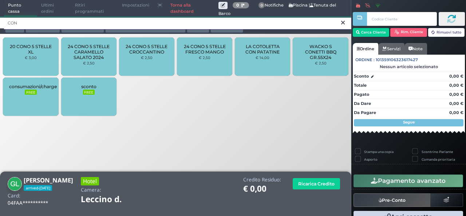
type input "CON"
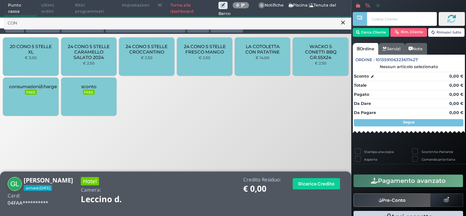
click at [93, 56] on span "24 CONO 5 STELLE CARAMELLO SALATO 2024" at bounding box center [88, 52] width 43 height 16
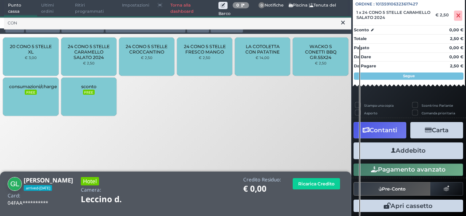
scroll to position [80, 0]
click at [412, 148] on button "Addebito" at bounding box center [408, 150] width 110 height 16
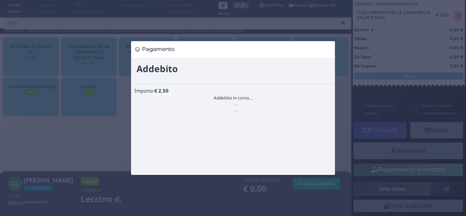
scroll to position [0, 0]
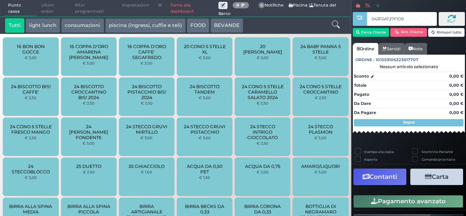
type input "043F0A727F1D95"
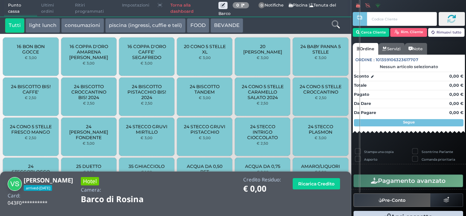
click at [333, 21] on icon at bounding box center [336, 24] width 8 height 8
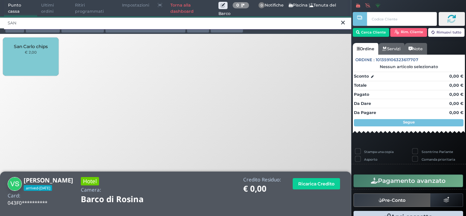
type input "SAN"
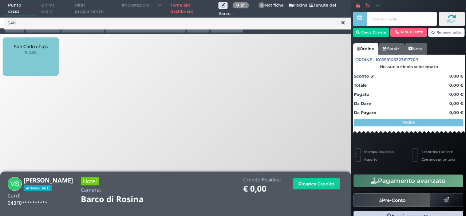
click at [26, 61] on div "San Carlo chips € 2,00" at bounding box center [30, 56] width 55 height 38
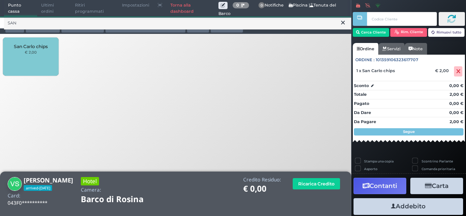
click at [342, 23] on icon at bounding box center [343, 22] width 4 height 7
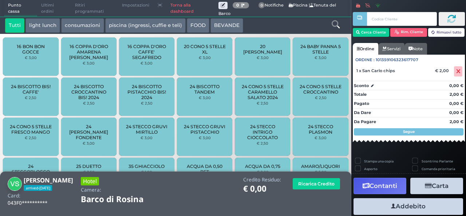
click at [335, 23] on icon at bounding box center [336, 24] width 8 height 8
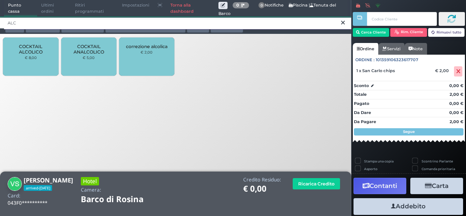
type input "ALC"
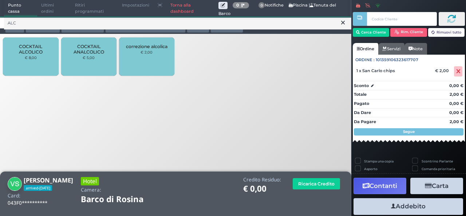
click at [23, 64] on div "COCKTAIL ALCOLICO € 8,00" at bounding box center [30, 56] width 55 height 38
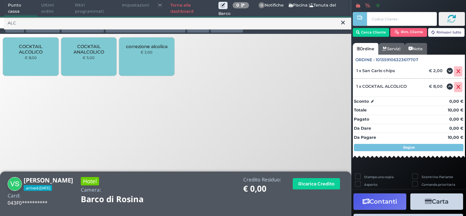
click at [23, 64] on div "COCKTAIL ALCOLICO € 8,00" at bounding box center [30, 56] width 55 height 38
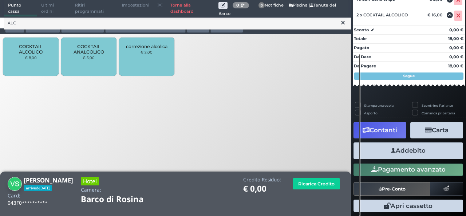
scroll to position [103, 0]
click at [424, 156] on button "Addebito" at bounding box center [408, 150] width 110 height 16
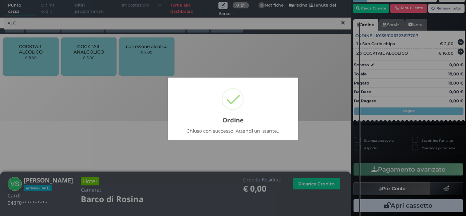
scroll to position [34, 0]
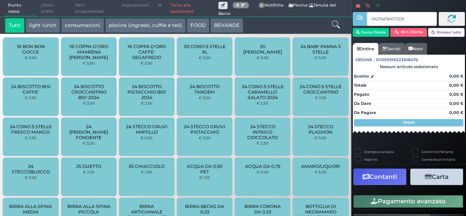
type input "0457AF8A7F1D90"
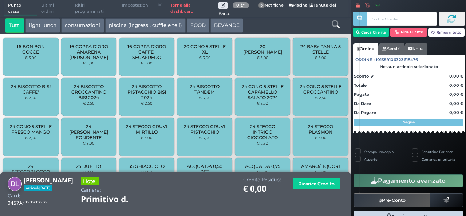
click at [337, 23] on icon at bounding box center [336, 24] width 8 height 8
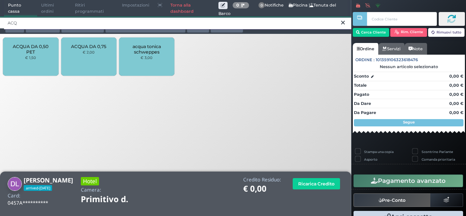
type input "ACQ"
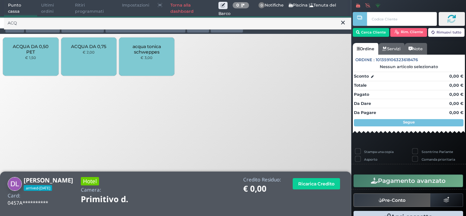
click at [35, 56] on small "€ 1,50" at bounding box center [30, 57] width 11 height 4
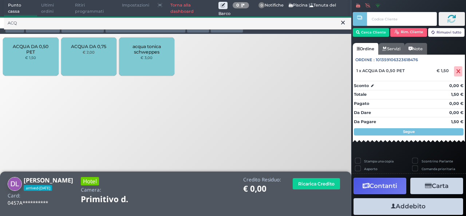
click at [35, 56] on small "€ 1,50" at bounding box center [30, 57] width 11 height 4
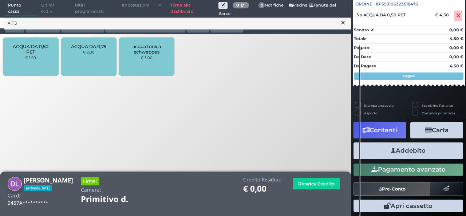
scroll to position [80, 0]
click at [415, 150] on button "Addebito" at bounding box center [408, 150] width 110 height 16
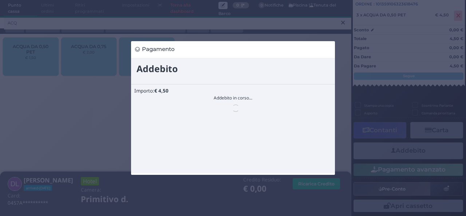
scroll to position [0, 0]
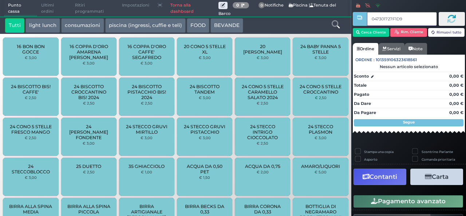
type input "047301727F1D95"
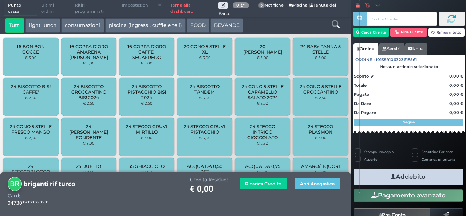
click at [335, 26] on icon at bounding box center [336, 24] width 8 height 8
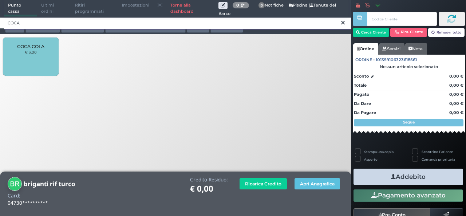
type input "COCA"
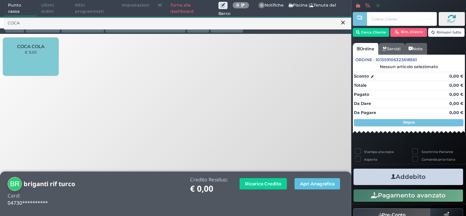
click at [44, 55] on div "COCA COLA € 3,00" at bounding box center [30, 56] width 55 height 38
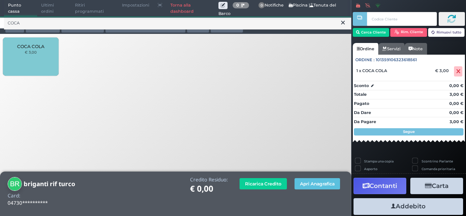
click at [44, 55] on div "COCA COLA € 3,00" at bounding box center [30, 56] width 55 height 38
click at [343, 22] on icon at bounding box center [343, 22] width 4 height 7
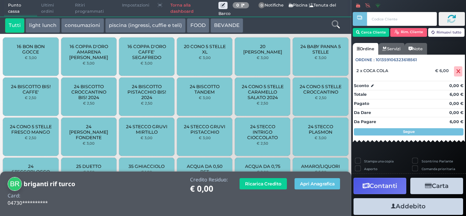
click at [336, 24] on icon at bounding box center [336, 24] width 8 height 8
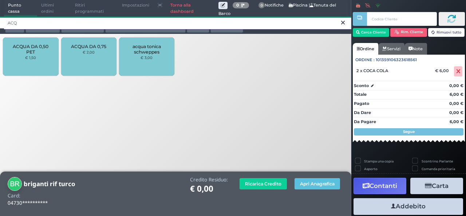
type input "ACQ"
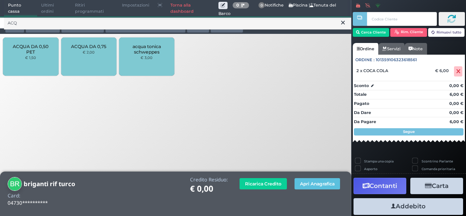
click at [33, 58] on small "€ 1,50" at bounding box center [30, 57] width 11 height 4
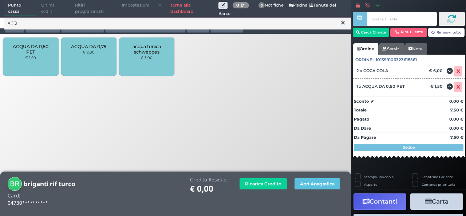
click at [345, 23] on button at bounding box center [343, 23] width 7 height 8
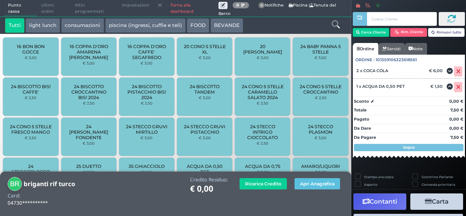
click at [335, 24] on icon at bounding box center [336, 24] width 8 height 8
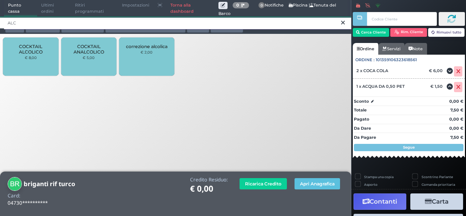
type input "ALC"
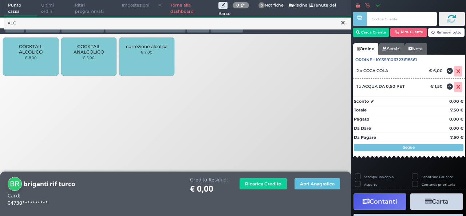
click at [42, 60] on div "COCKTAIL ALCOLICO € 8,00" at bounding box center [30, 56] width 55 height 38
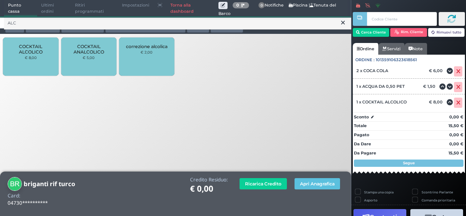
click at [42, 60] on div "COCKTAIL ALCOLICO € 8,00" at bounding box center [30, 56] width 55 height 38
click at [344, 24] on icon at bounding box center [343, 22] width 4 height 7
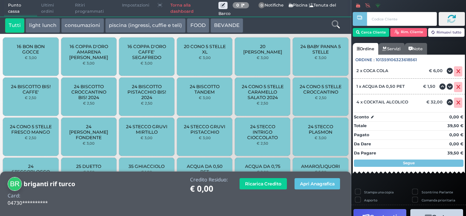
click at [335, 24] on icon at bounding box center [336, 24] width 8 height 8
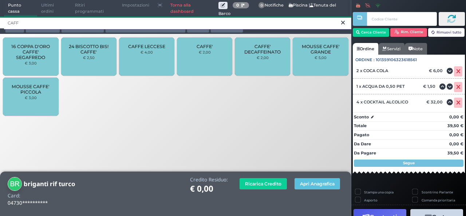
type input "CAFF"
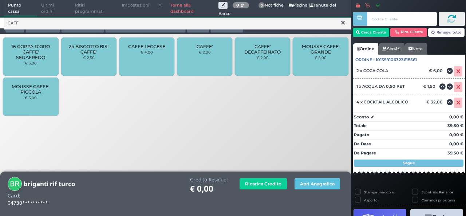
click at [151, 54] on small "€ 4,00" at bounding box center [147, 52] width 12 height 4
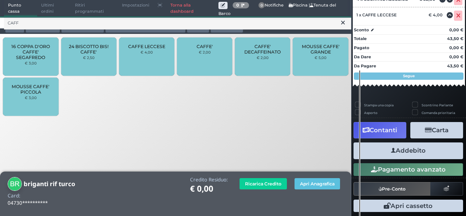
scroll to position [147, 0]
click at [422, 154] on button "Addebito" at bounding box center [408, 150] width 110 height 16
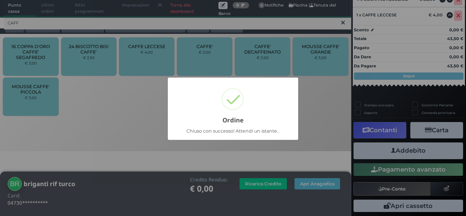
scroll to position [91, 0]
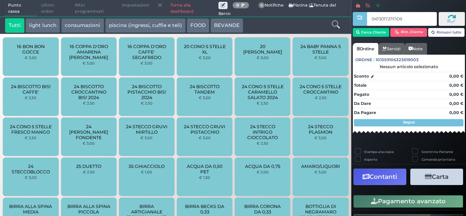
type input "047301727F1D95"
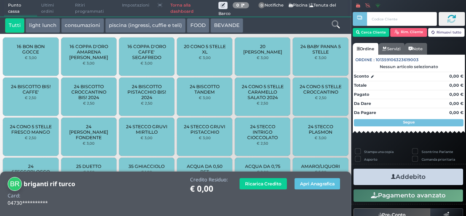
click at [333, 17] on div "Tutti light lunch consumazioni piscina (ingressi, cuffie e teli) FOOD BEVANDE T…" at bounding box center [175, 25] width 351 height 17
click at [333, 21] on icon at bounding box center [336, 24] width 8 height 8
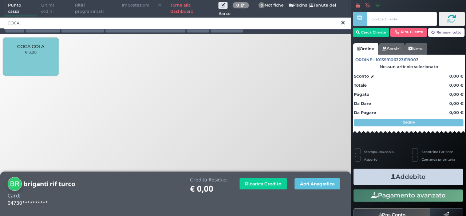
type input "COCA"
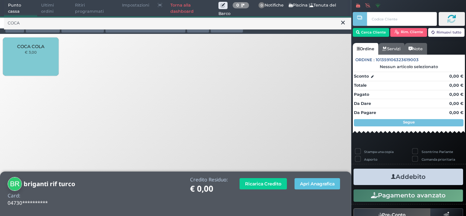
click at [28, 63] on div "COCA COLA € 3,00" at bounding box center [30, 56] width 55 height 38
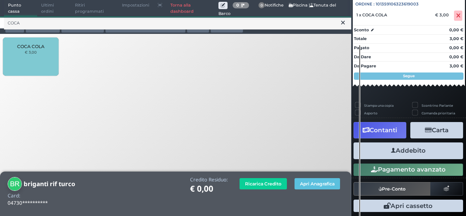
scroll to position [80, 0]
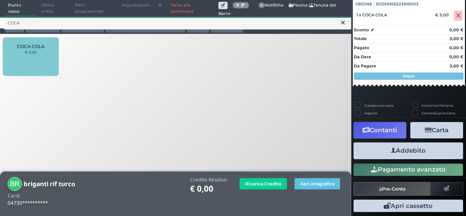
click at [402, 156] on button "Addebito" at bounding box center [408, 150] width 110 height 16
